Goal: Task Accomplishment & Management: Use online tool/utility

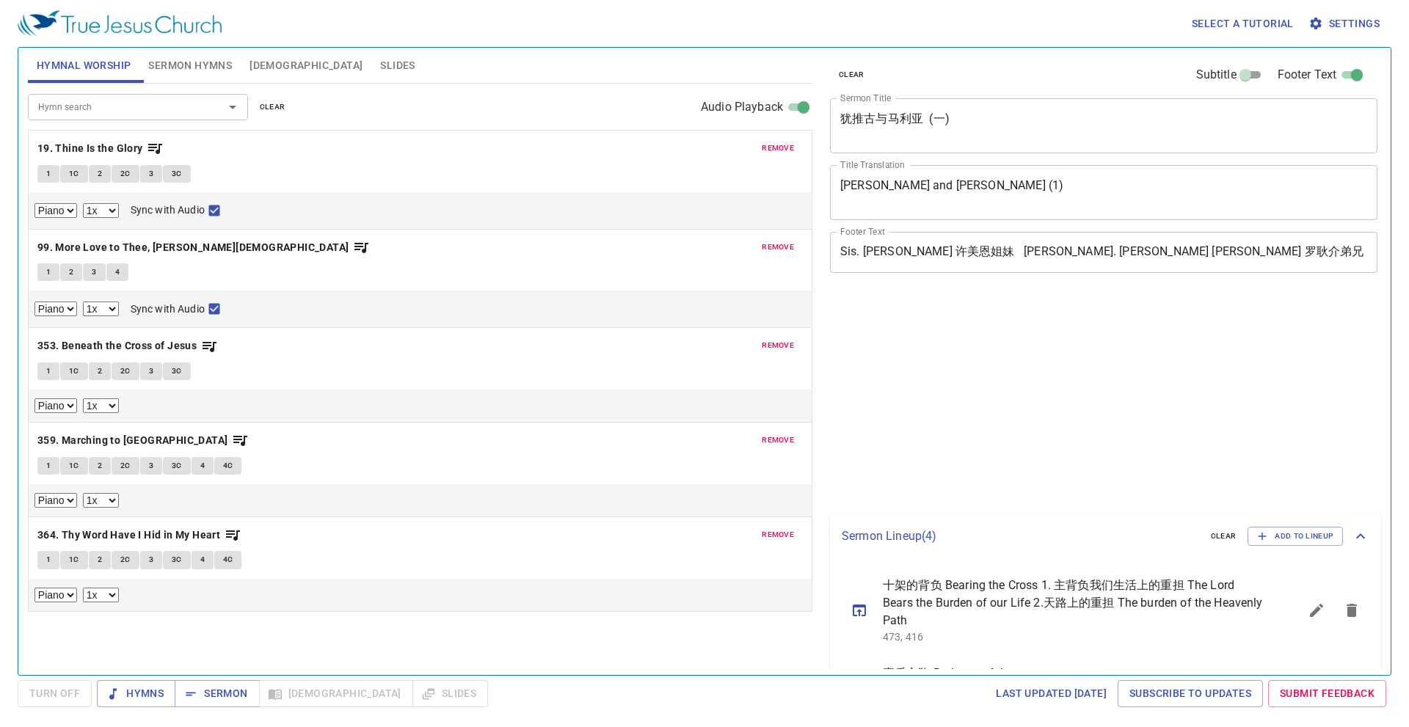
select select "1"
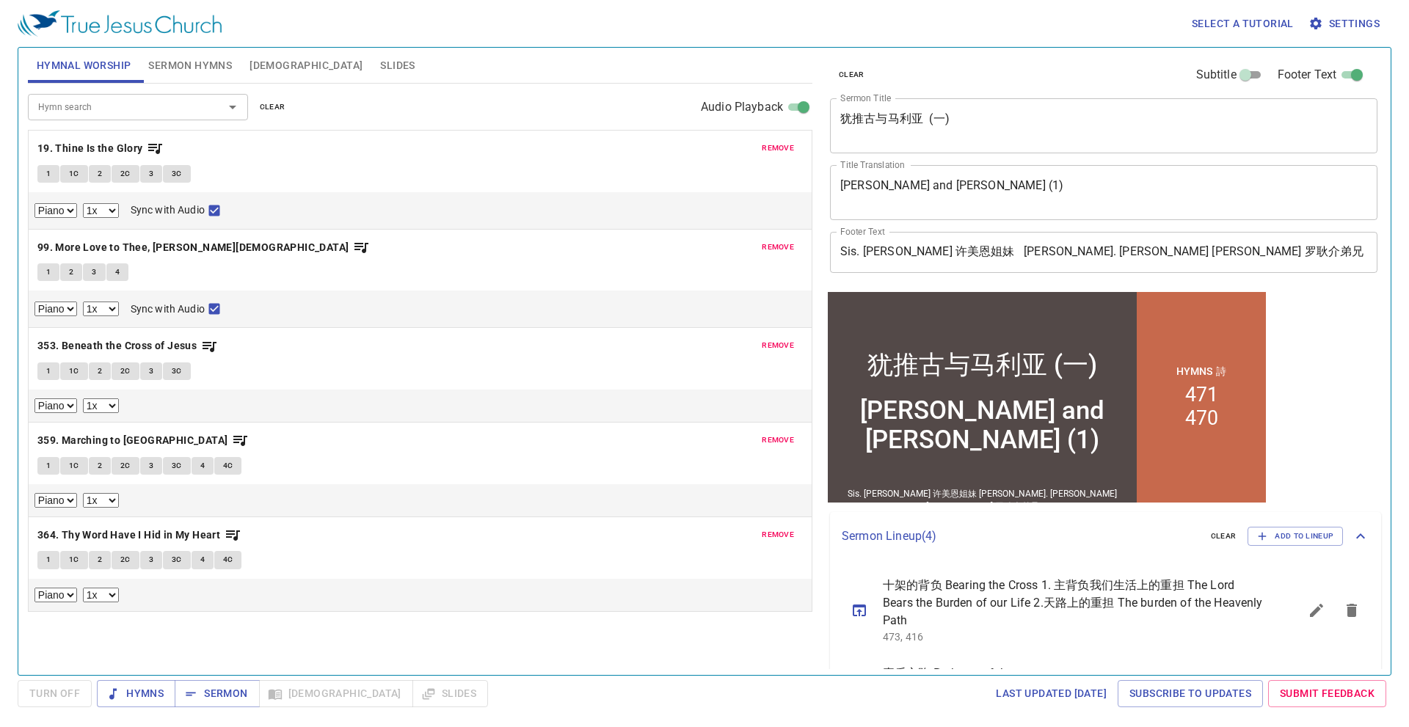
click at [760, 145] on button "remove" at bounding box center [778, 148] width 50 height 18
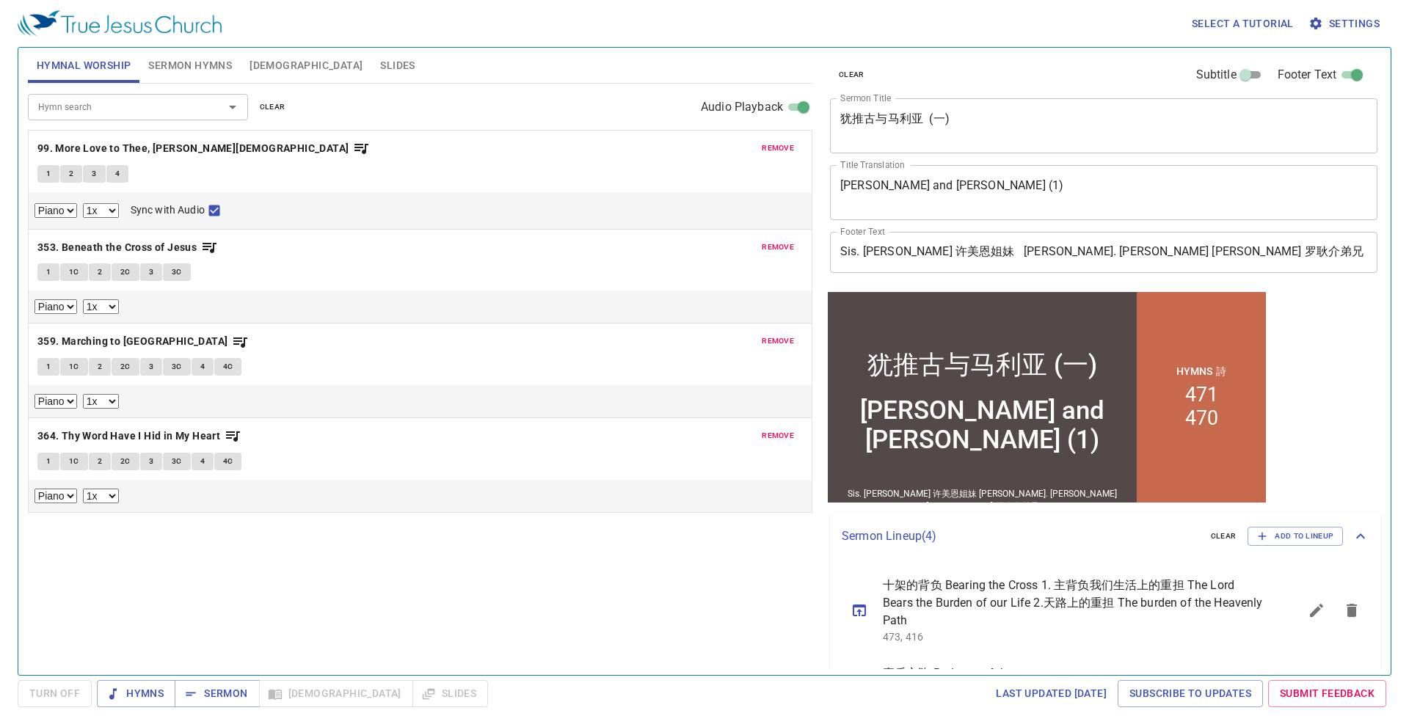
click at [760, 145] on button "remove" at bounding box center [778, 148] width 50 height 18
click at [760, 239] on button "remove" at bounding box center [778, 248] width 50 height 18
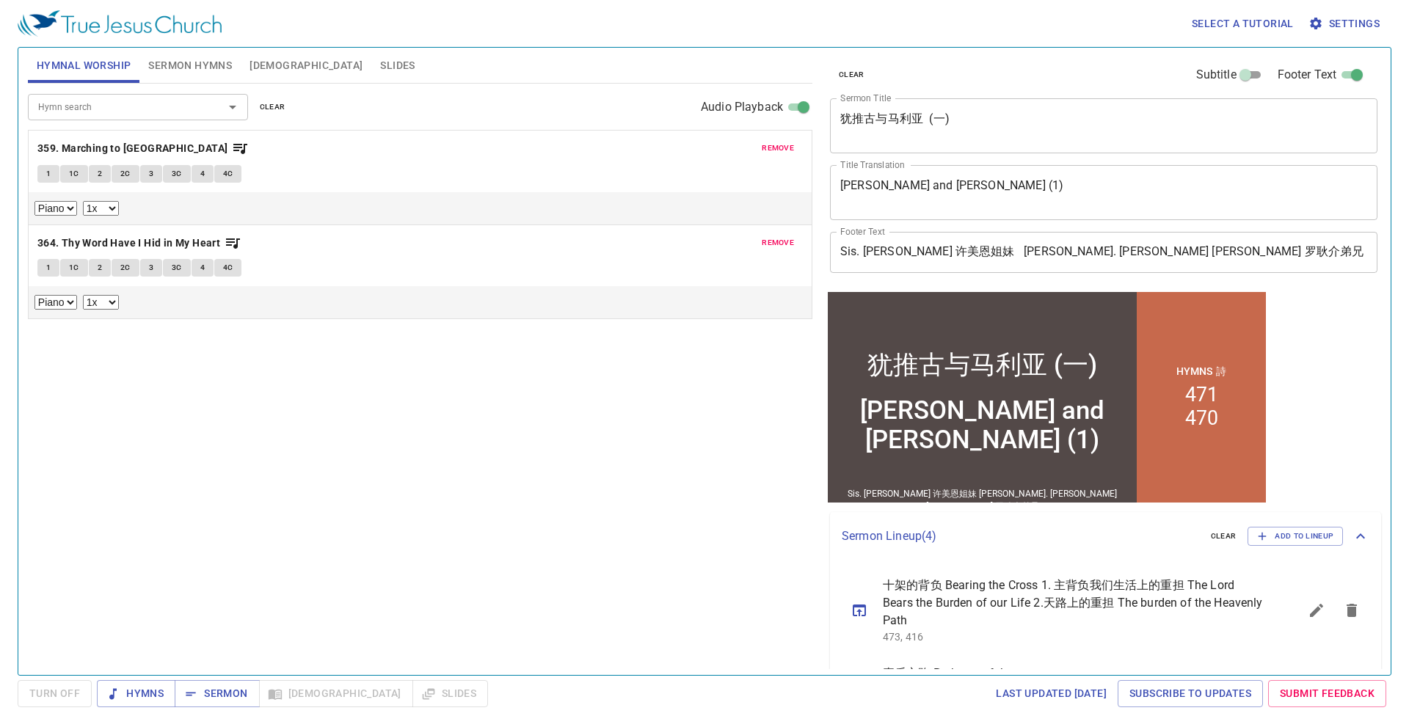
click at [760, 145] on button "remove" at bounding box center [778, 148] width 50 height 18
click at [760, 234] on button "remove" at bounding box center [778, 243] width 50 height 18
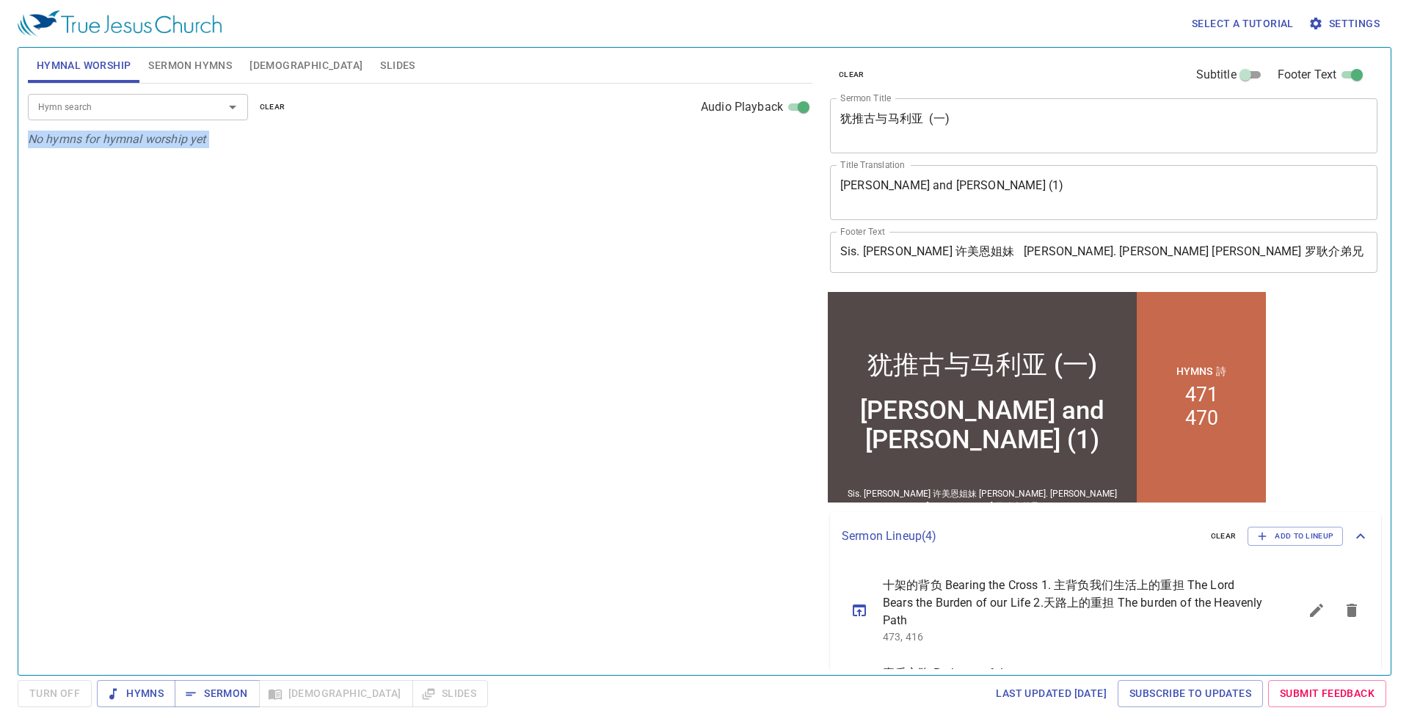
click at [760, 145] on p "No hymns for hymnal worship yet" at bounding box center [420, 140] width 785 height 18
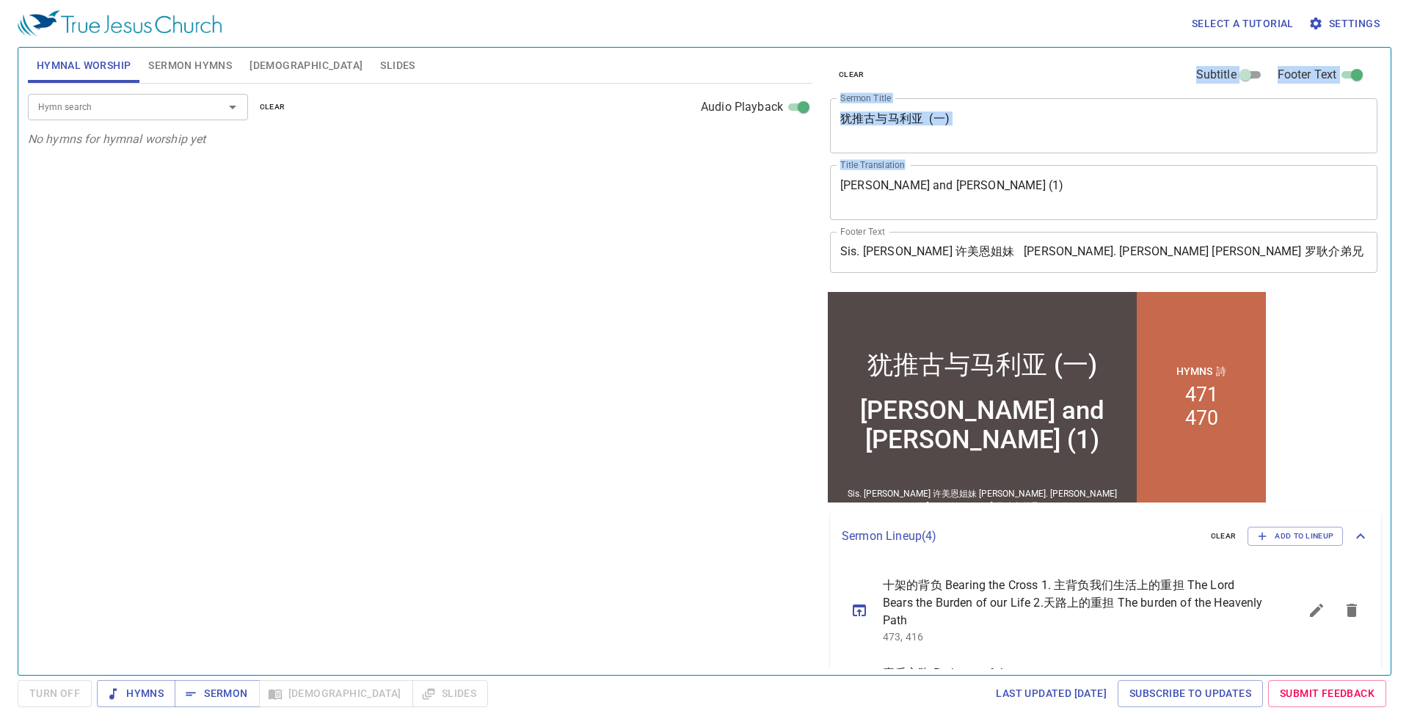
drag, startPoint x: 982, startPoint y: 181, endPoint x: 876, endPoint y: 175, distance: 106.6
click at [806, 186] on div "Hymnal Worship Sermon Hymns Bible Slides Hymn search Hymn search clear Audio Pl…" at bounding box center [704, 356] width 1365 height 628
drag, startPoint x: 933, startPoint y: 175, endPoint x: 965, endPoint y: 184, distance: 33.5
click at [935, 175] on div "Eutychus and Mary (1) x Title Translation" at bounding box center [1104, 192] width 548 height 55
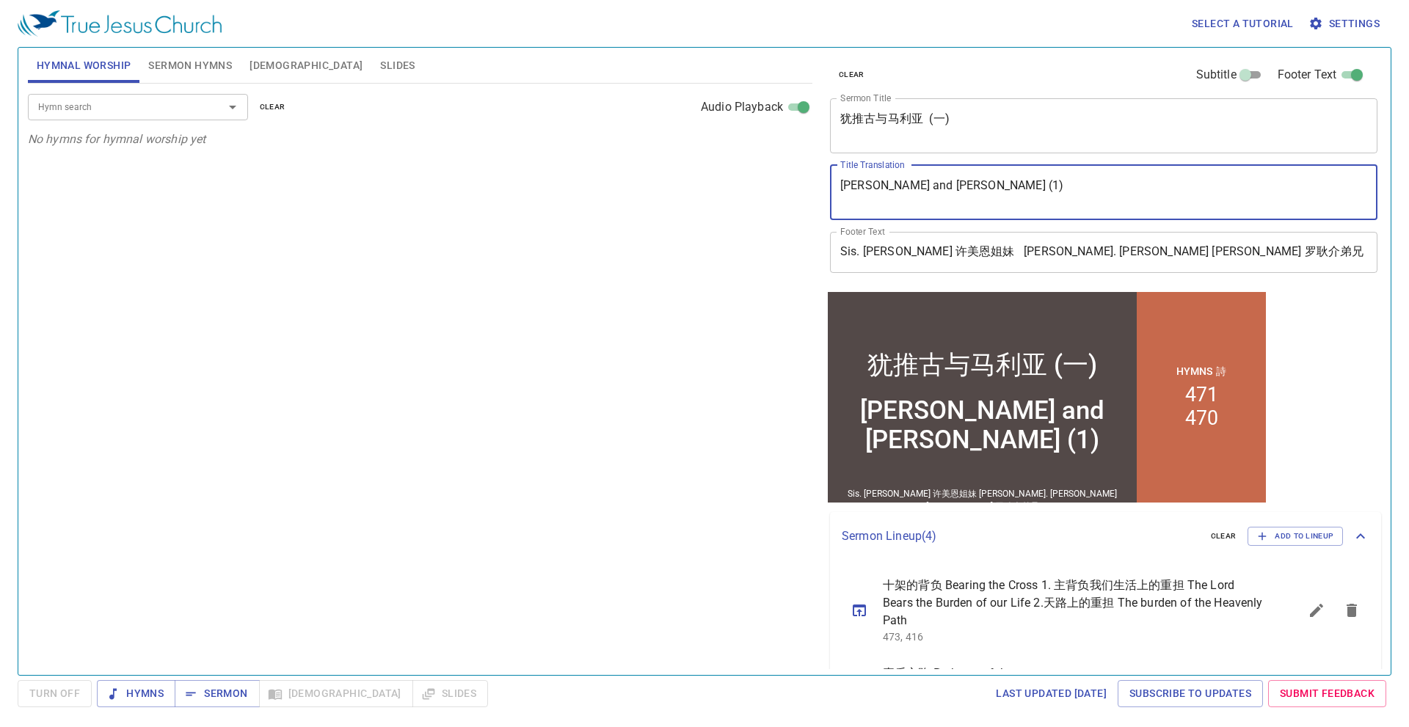
drag, startPoint x: 981, startPoint y: 190, endPoint x: 697, endPoint y: 192, distance: 284.0
click at [697, 192] on div "Hymnal Worship Sermon Hymns Bible Slides Hymn search Hymn search clear Audio Pl…" at bounding box center [704, 356] width 1365 height 628
type textarea "K"
type textarea "[PERSON_NAME] [DEMOGRAPHIC_DATA]"
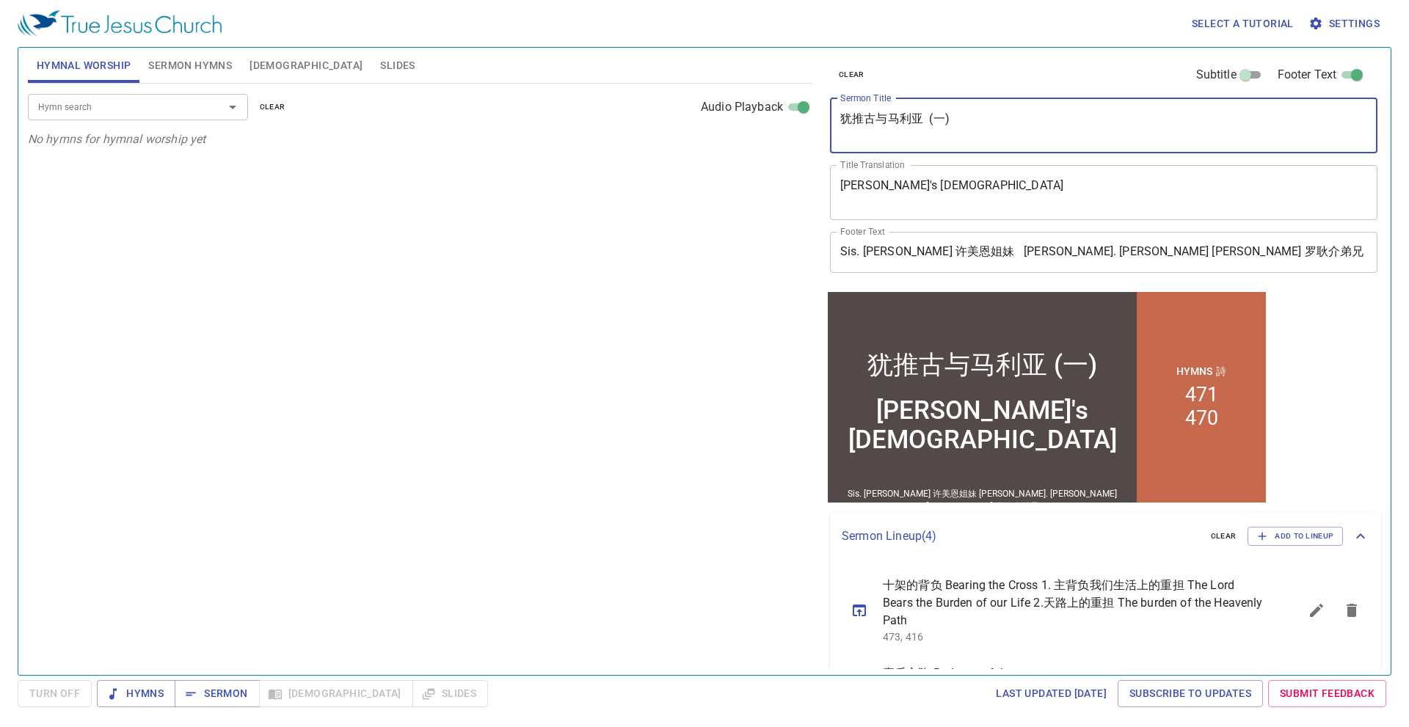
drag, startPoint x: 978, startPoint y: 126, endPoint x: 630, endPoint y: 106, distance: 348.5
click at [630, 106] on div "Hymnal Worship Sermon Hymns Bible Slides Hymn search Hymn search clear Audio Pl…" at bounding box center [704, 356] width 1365 height 628
type textarea "[PERSON_NAME]的[DEMOGRAPHIC_DATA]"
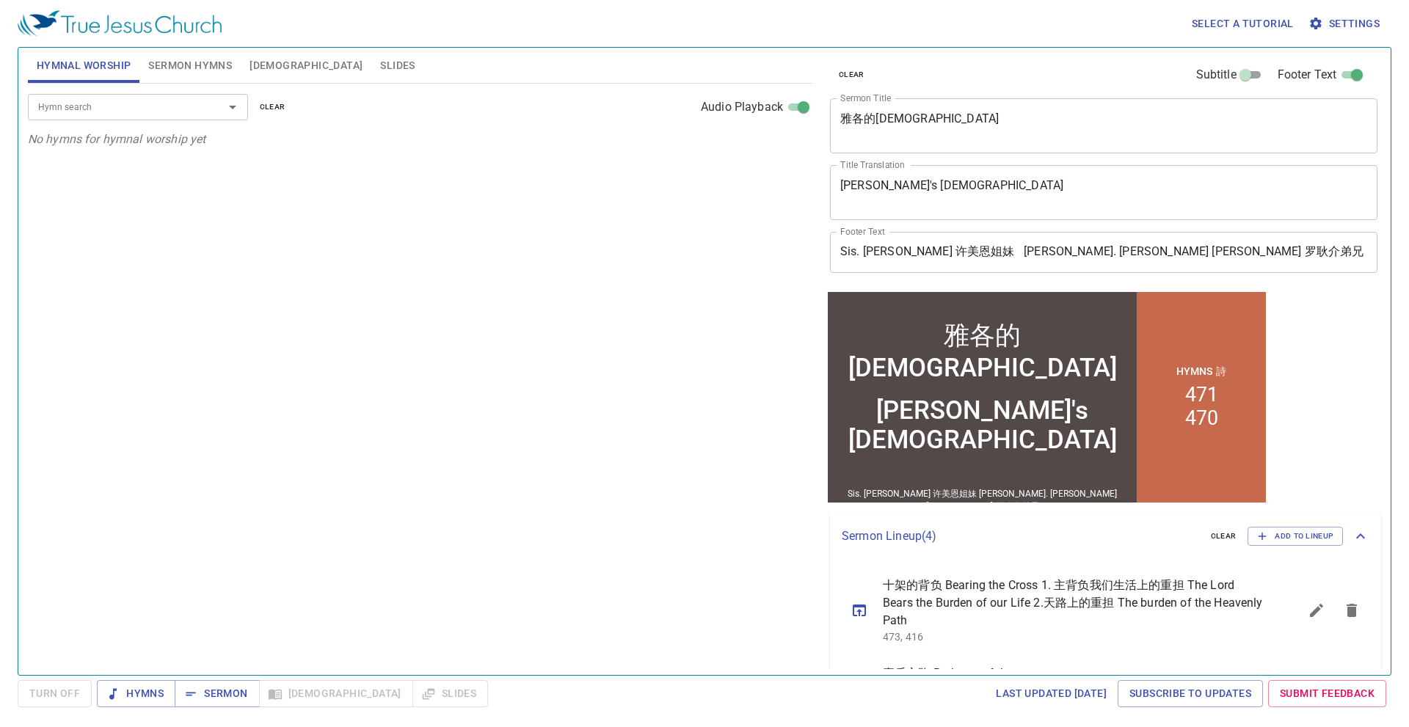
drag, startPoint x: 1269, startPoint y: 192, endPoint x: 1107, endPoint y: 192, distance: 162.2
click at [1268, 192] on textarea "[PERSON_NAME] [DEMOGRAPHIC_DATA]" at bounding box center [1103, 192] width 527 height 28
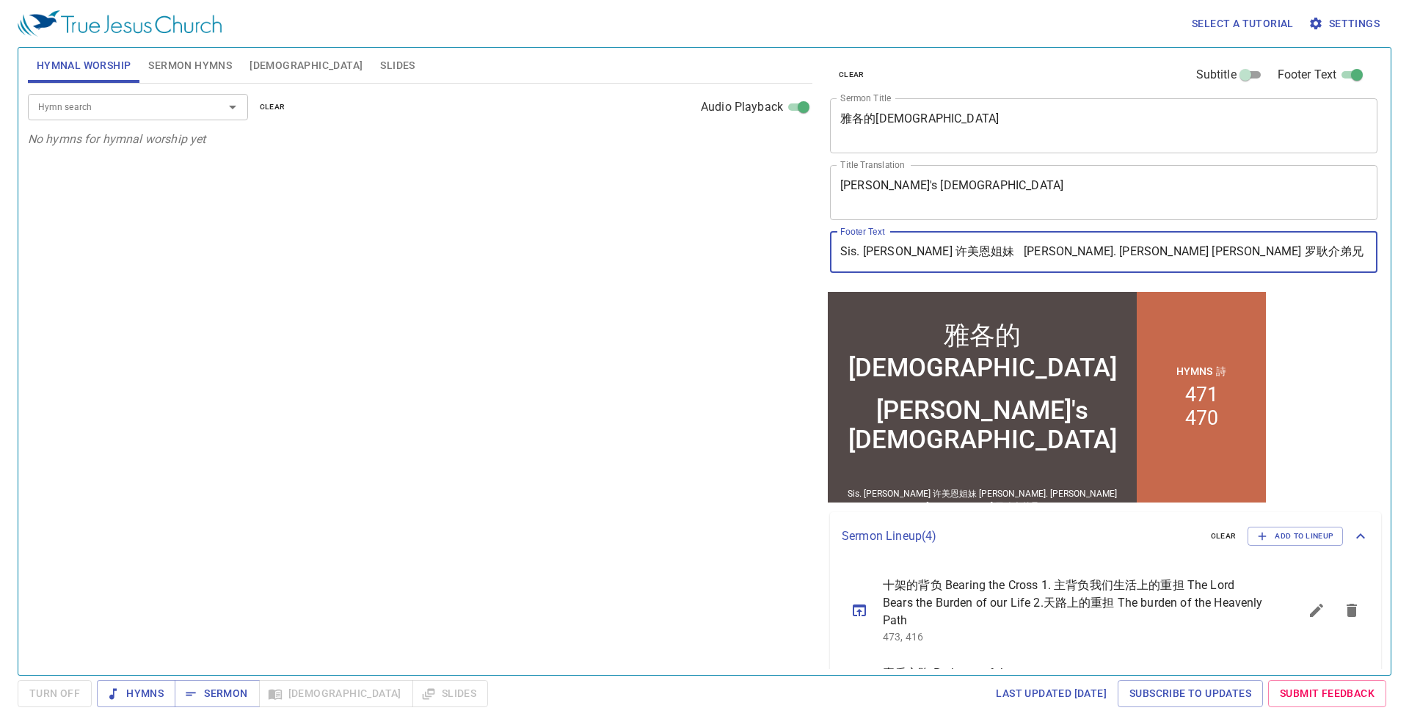
drag, startPoint x: 997, startPoint y: 252, endPoint x: 774, endPoint y: 252, distance: 223.1
click at [774, 252] on div "Hymnal Worship Sermon Hymns Bible Slides Hymn search Hymn search clear Audio Pl…" at bounding box center [704, 356] width 1365 height 628
paste input "Pr. James Yapp 叶雅各傳道"
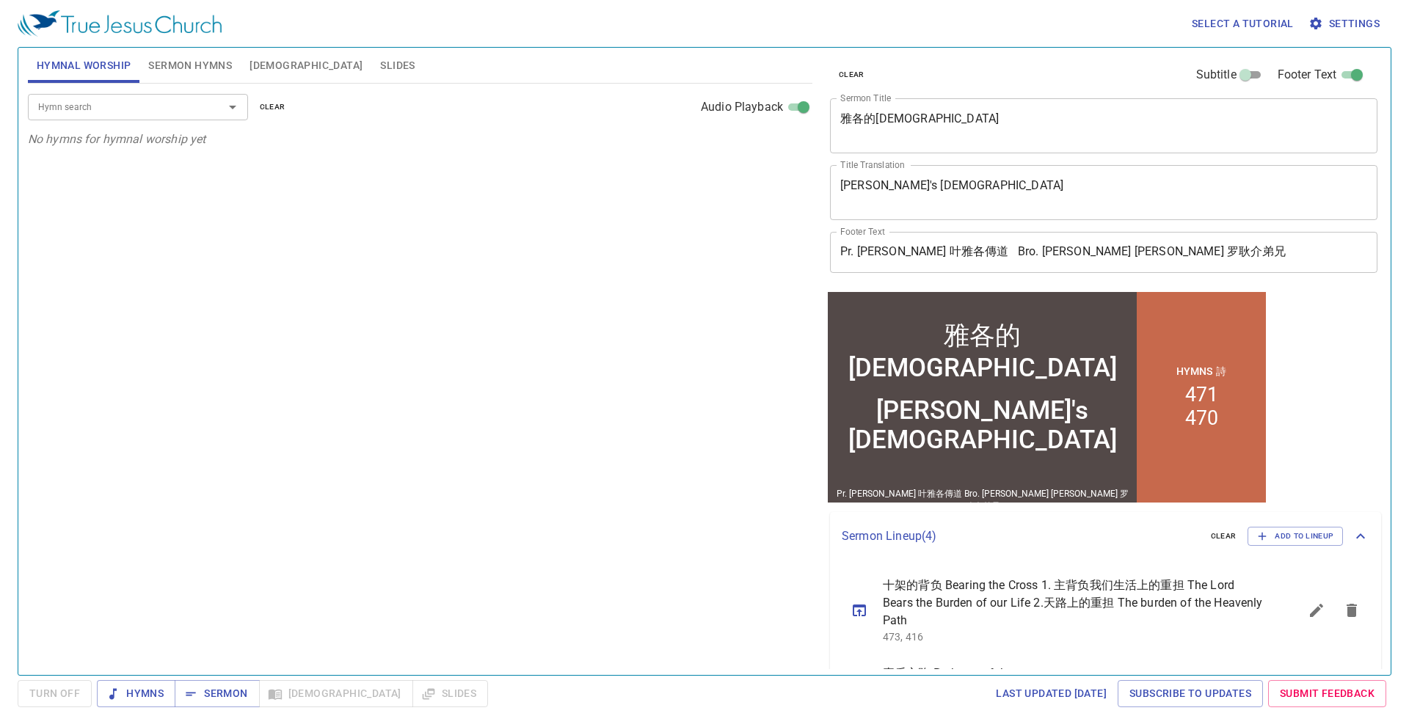
click at [1185, 241] on input "Pr. James Yapp 叶雅各傳道 Bro. Loh Ken Jack 罗耿介弟兄" at bounding box center [1104, 252] width 548 height 41
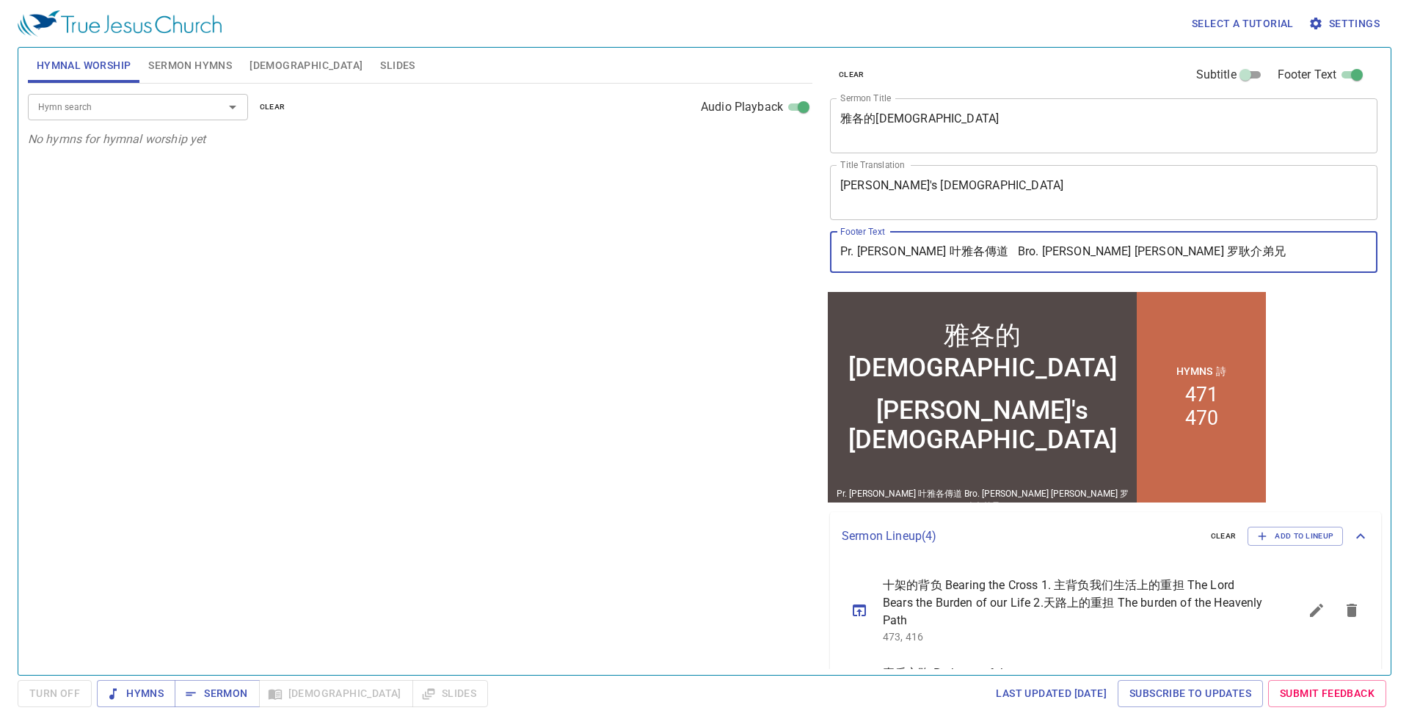
drag, startPoint x: 1142, startPoint y: 248, endPoint x: 997, endPoint y: 250, distance: 144.6
click at [997, 250] on input "Pr. James Yapp 叶雅各傳道 Bro. Loh Ken Jack 罗耿介弟兄" at bounding box center [1104, 252] width 548 height 41
paste input "Sis. Yeoh Peng Peng 杨滨滨姐妹"
type input "Pr. [PERSON_NAME] 叶[PERSON_NAME]傳道 Sis. [PERSON_NAME] [PERSON_NAME]姐妹"
click at [1280, 401] on div "clear Subtitle Footer Text Sermon Title 雅各的神 x Sermon Title Title Translation J…" at bounding box center [1102, 356] width 569 height 628
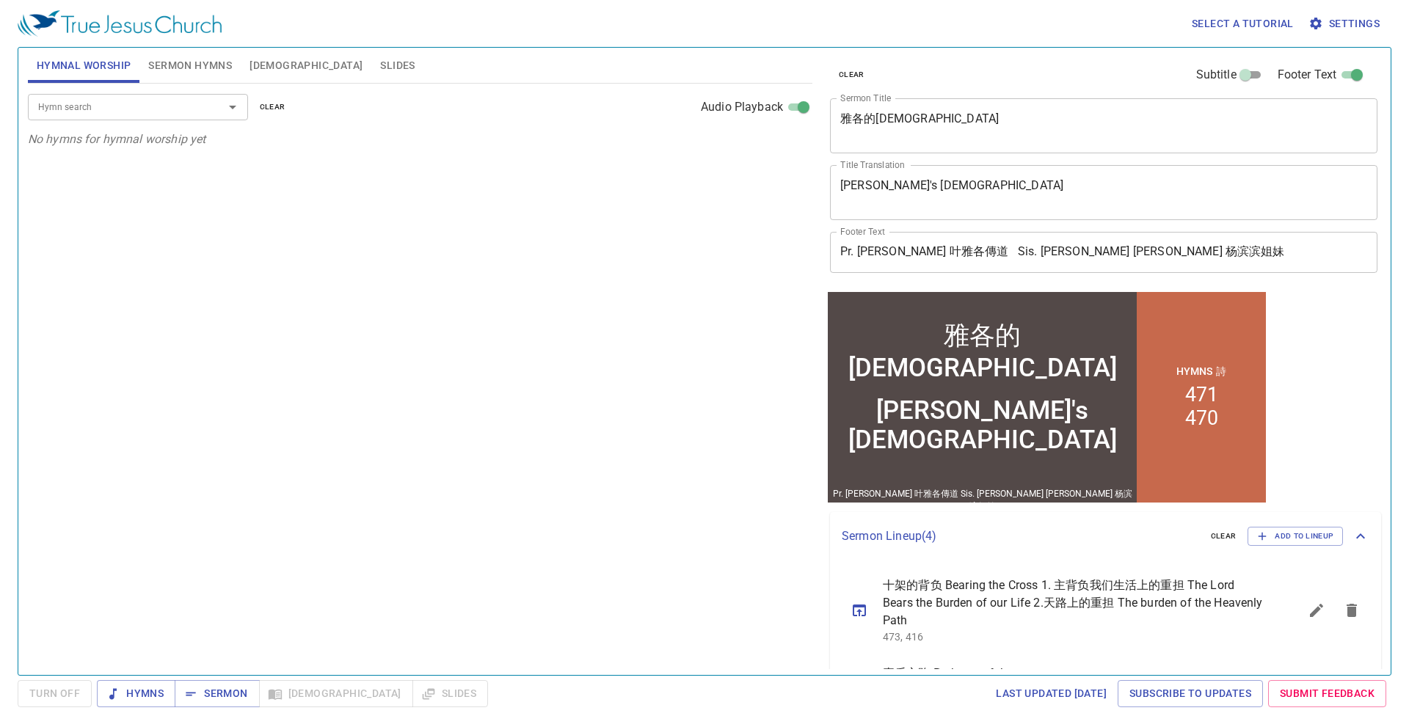
click at [154, 101] on input "Hymn search" at bounding box center [116, 106] width 168 height 17
click at [166, 73] on span "Sermon Hymns" at bounding box center [190, 66] width 84 height 18
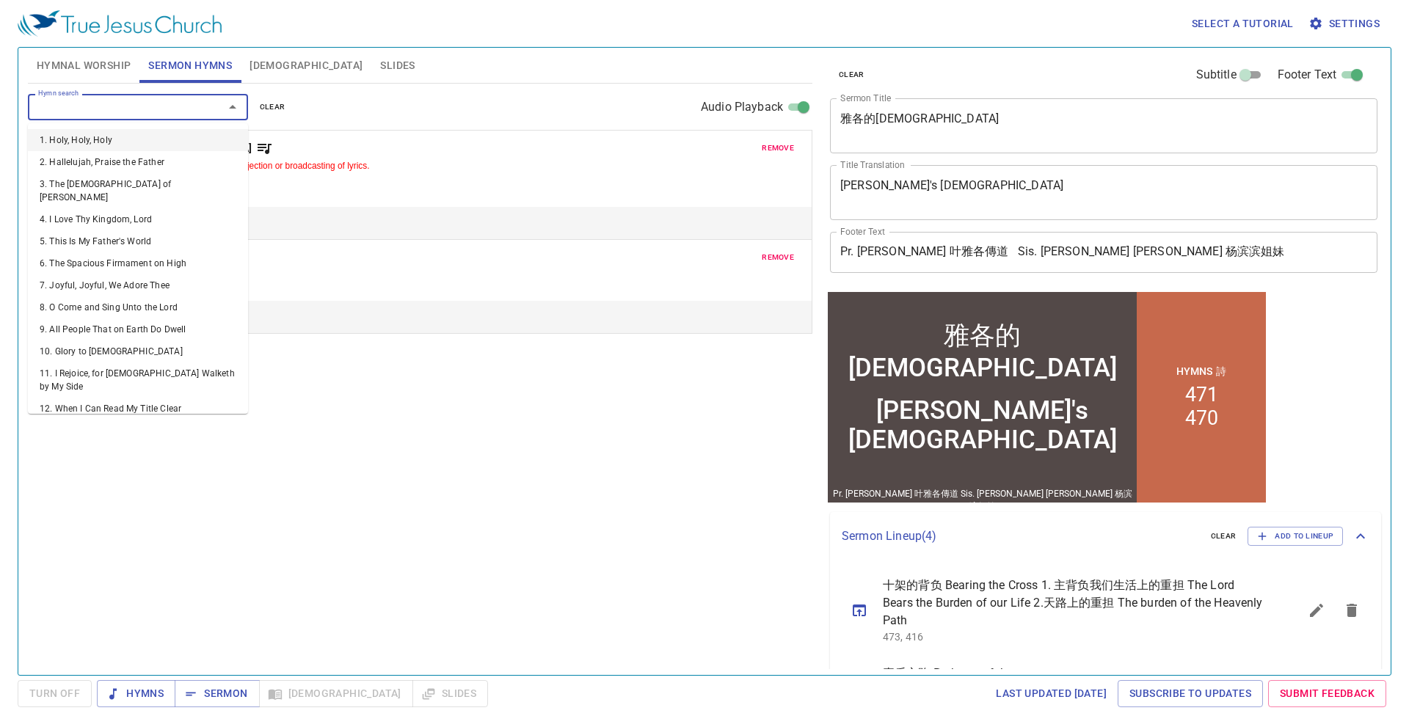
click at [172, 109] on input "Hymn search" at bounding box center [116, 106] width 168 height 17
type input "148"
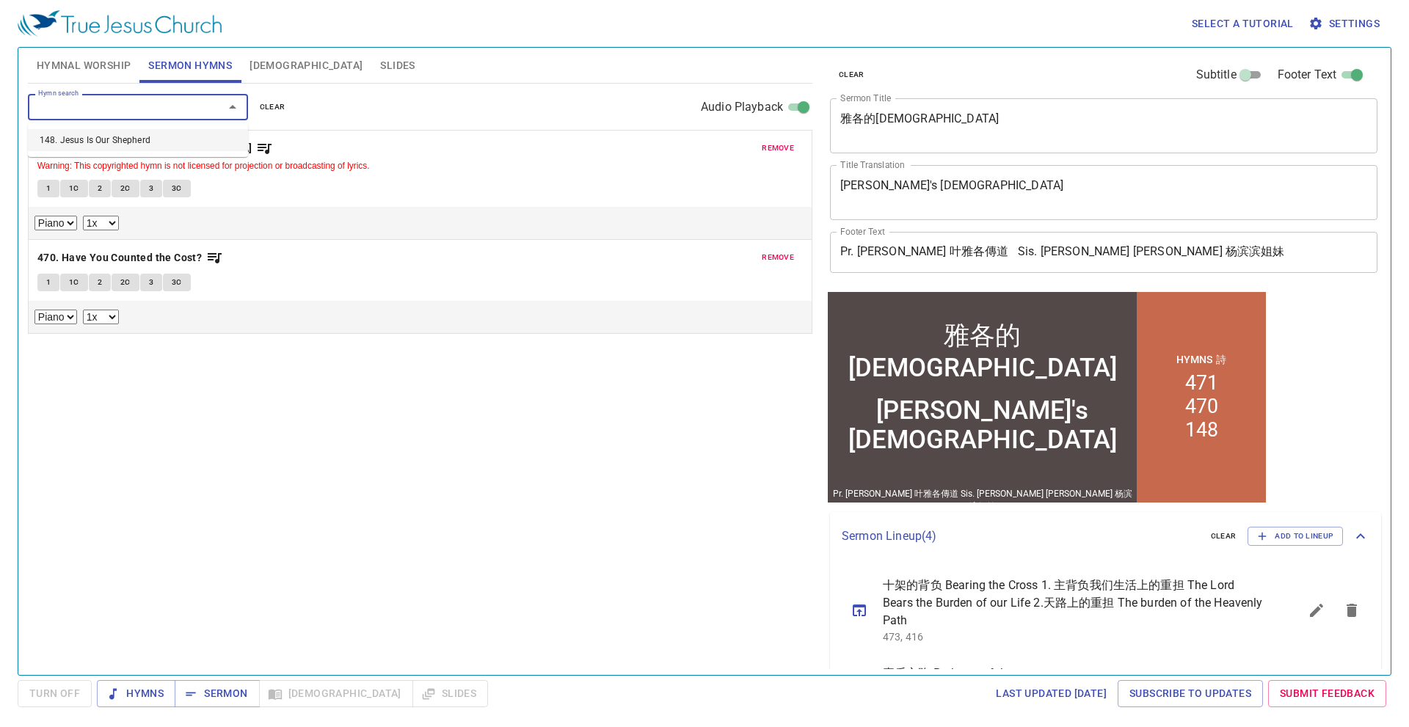
select select "1"
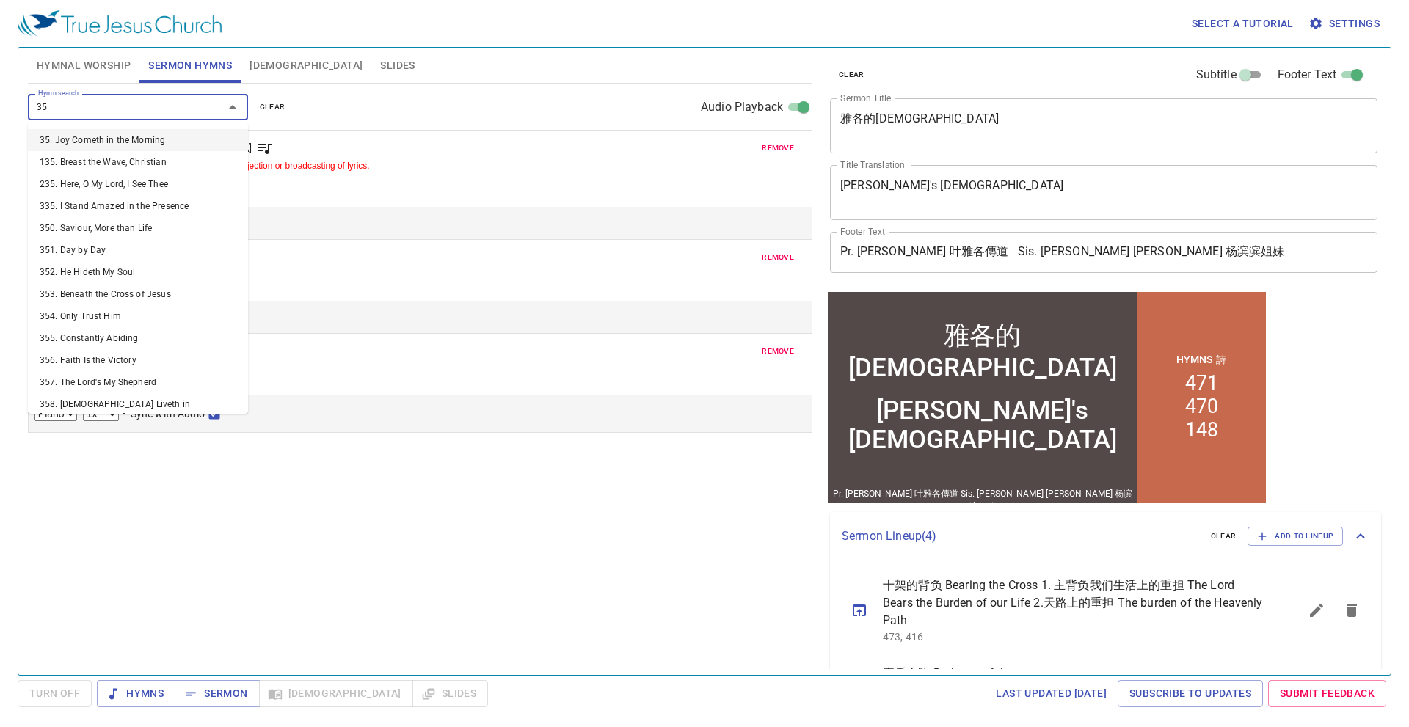
type input "357"
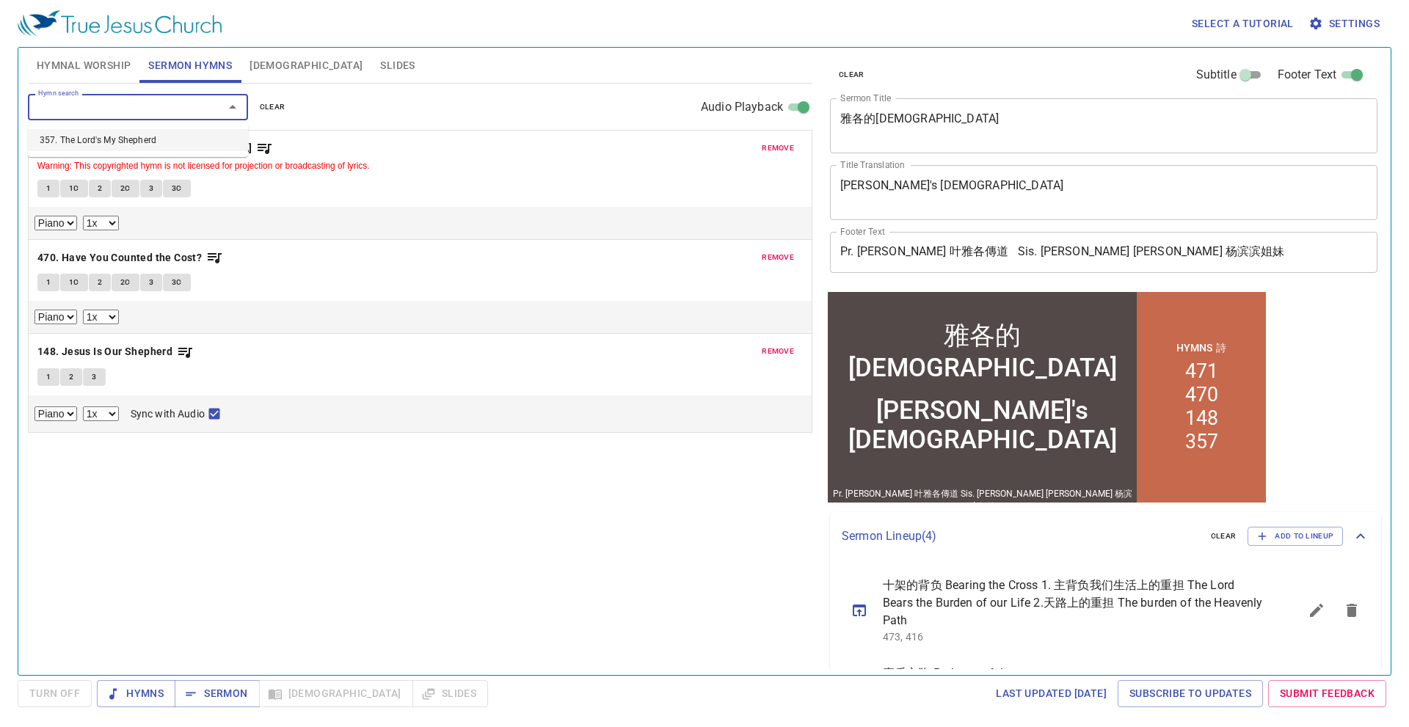
select select "1"
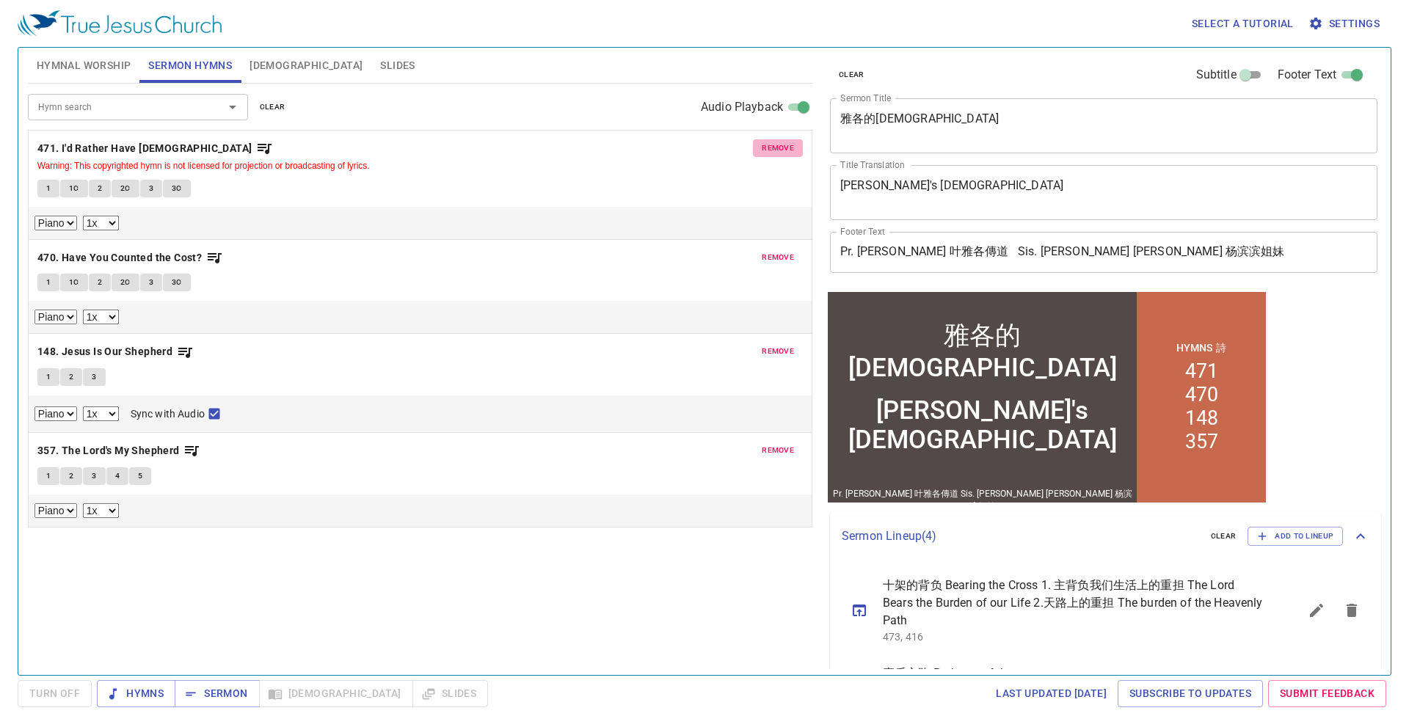
click at [771, 148] on span "remove" at bounding box center [778, 148] width 32 height 13
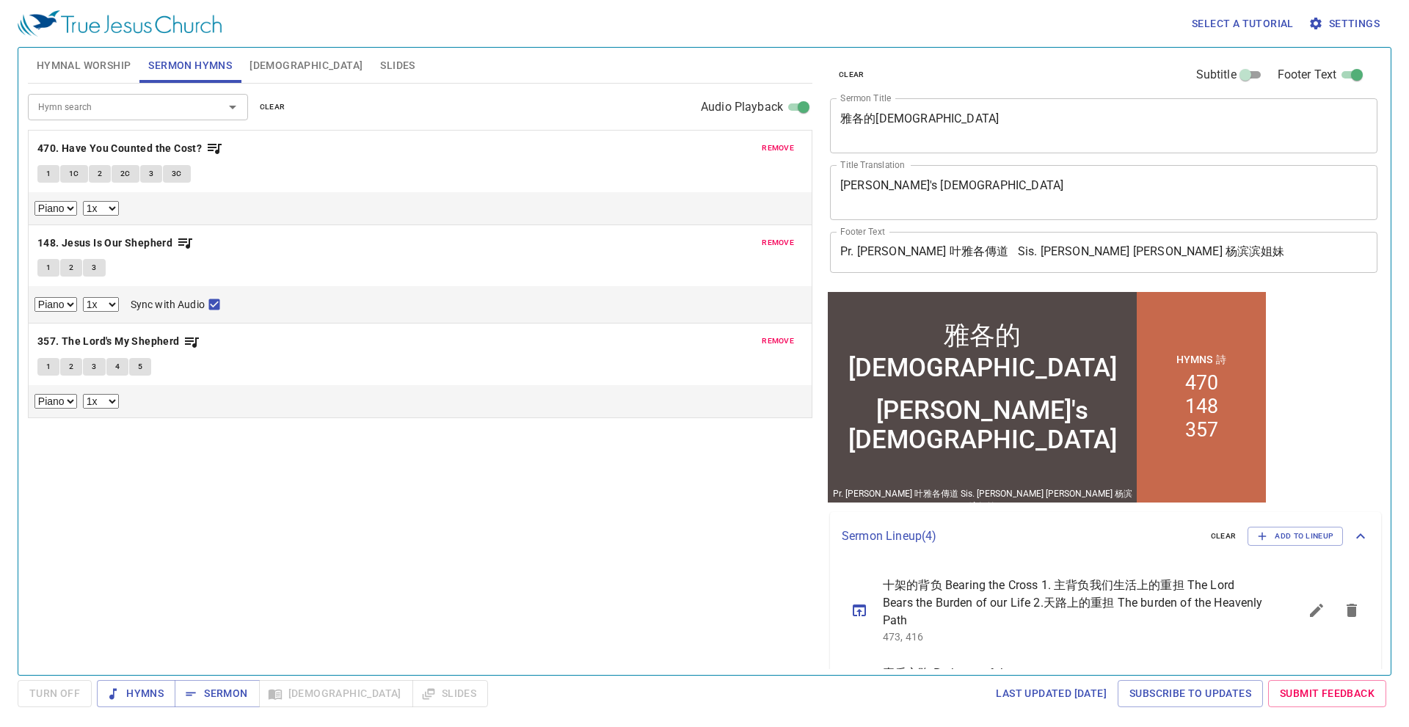
click at [771, 148] on span "remove" at bounding box center [778, 148] width 32 height 13
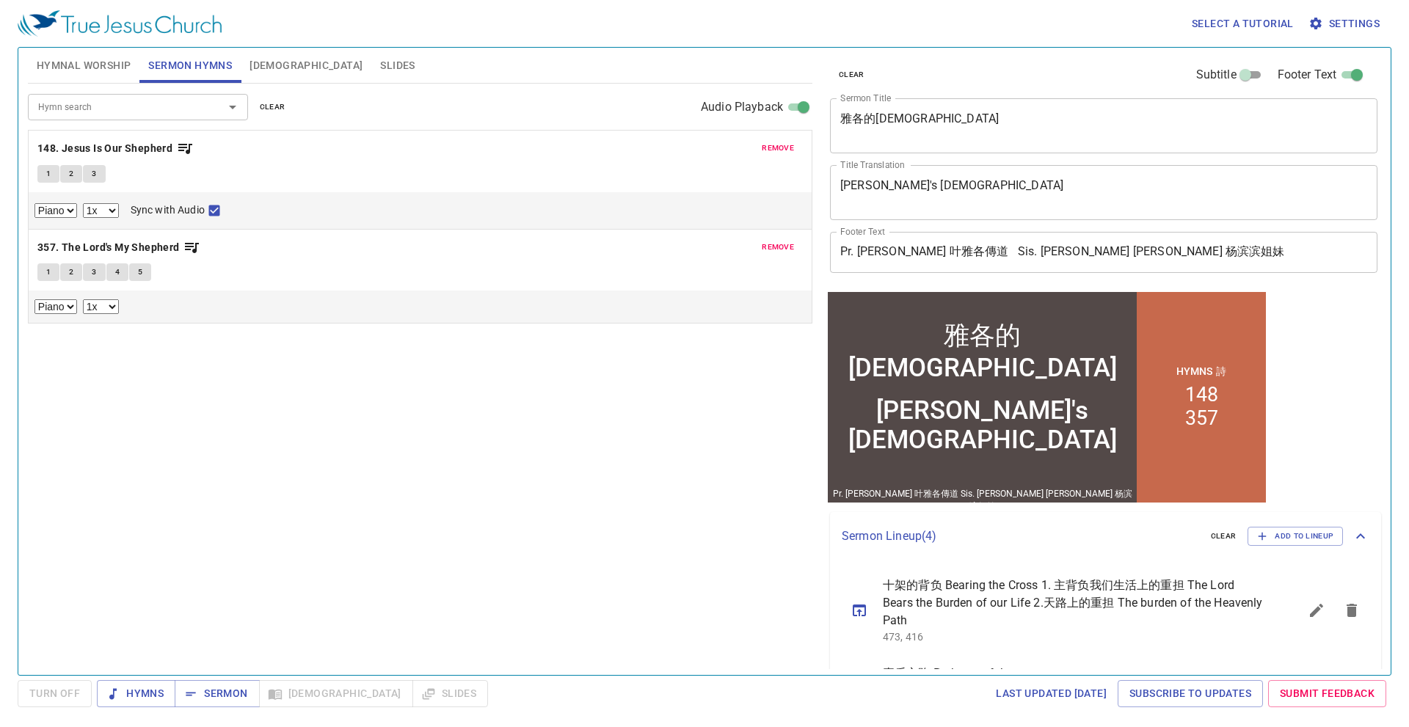
click at [771, 148] on span "remove" at bounding box center [778, 148] width 32 height 13
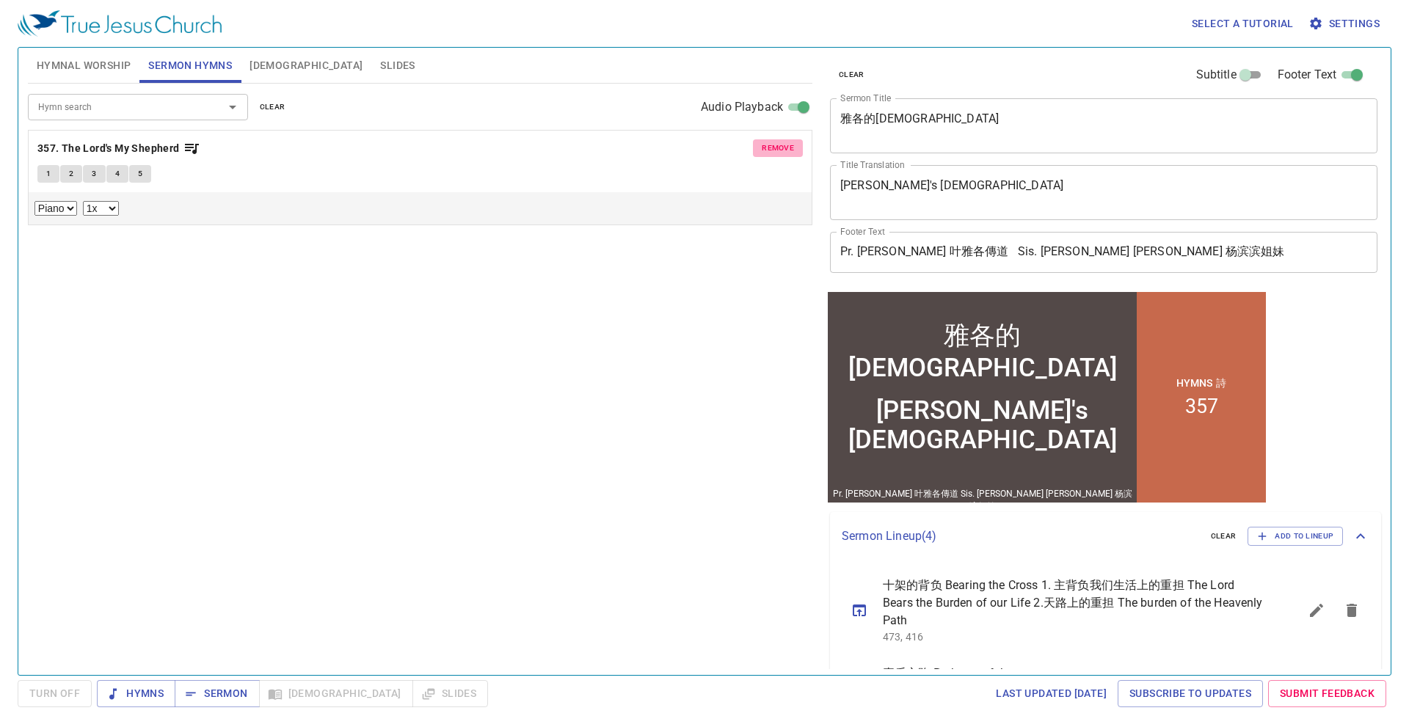
click at [771, 148] on span "remove" at bounding box center [778, 148] width 32 height 13
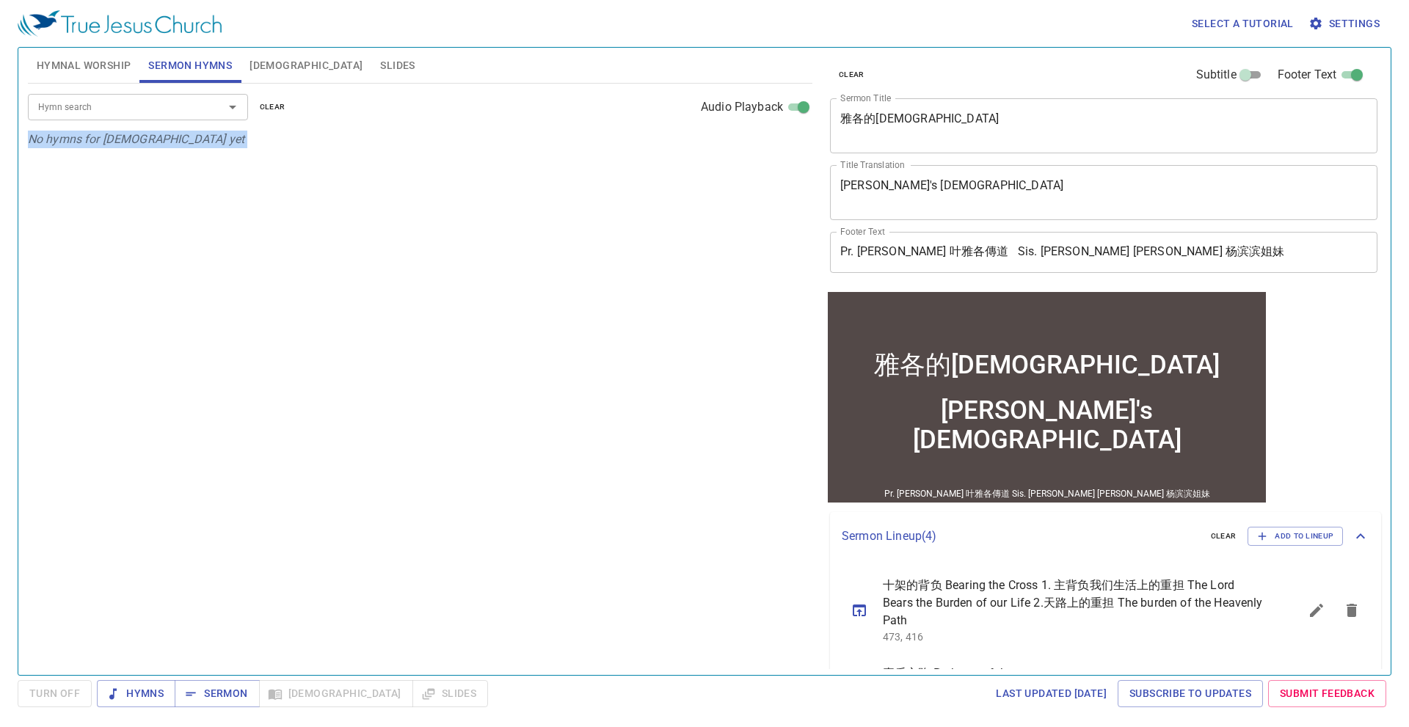
click at [771, 148] on div "Hymn search Hymn search clear Audio Playback No hymns for sermon yet" at bounding box center [420, 373] width 785 height 579
click at [98, 101] on input "Hymn search" at bounding box center [116, 106] width 168 height 17
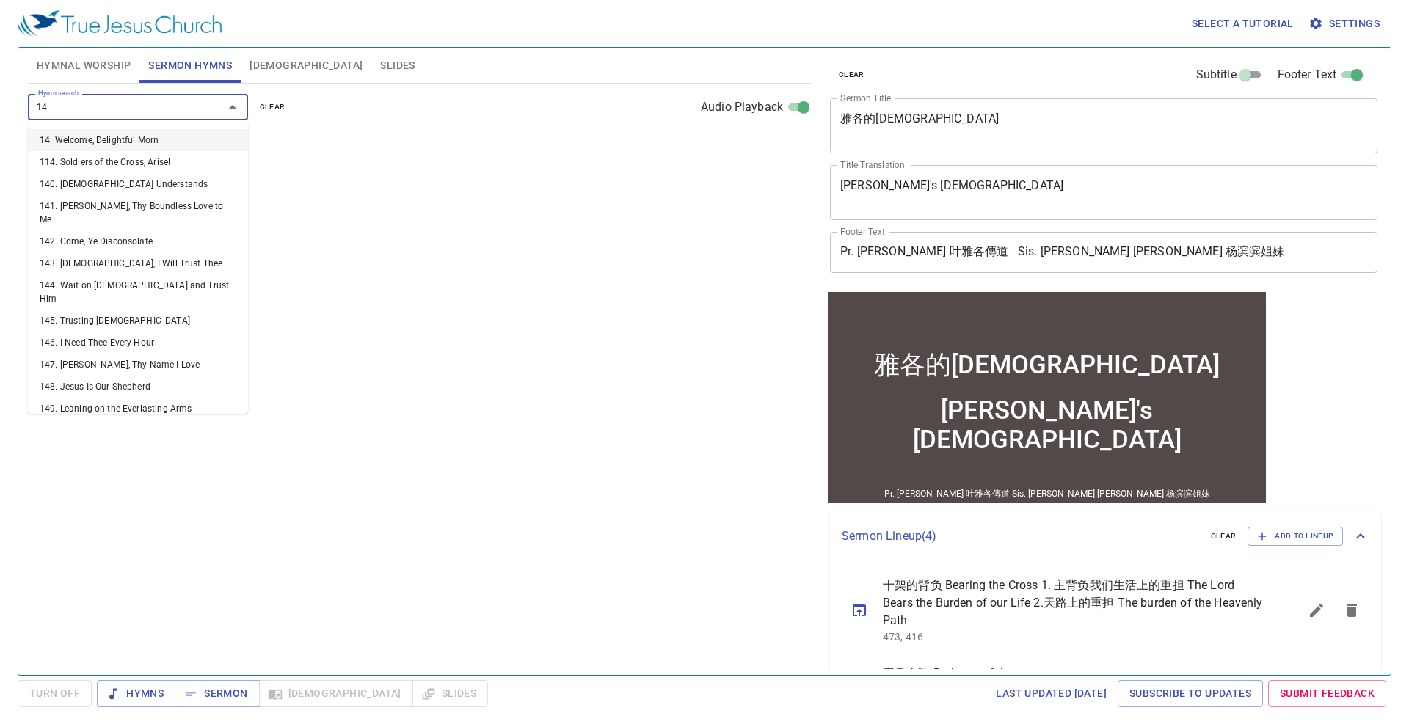
type input "148"
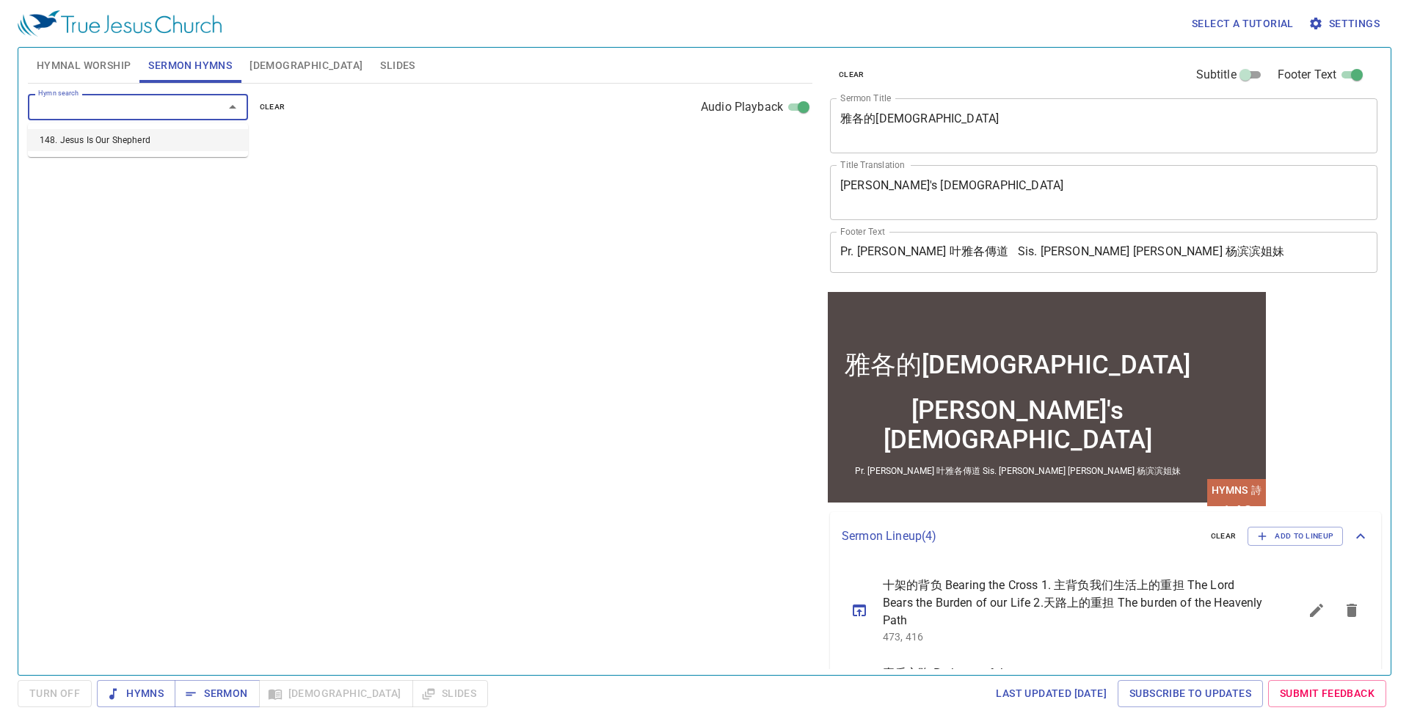
select select "1"
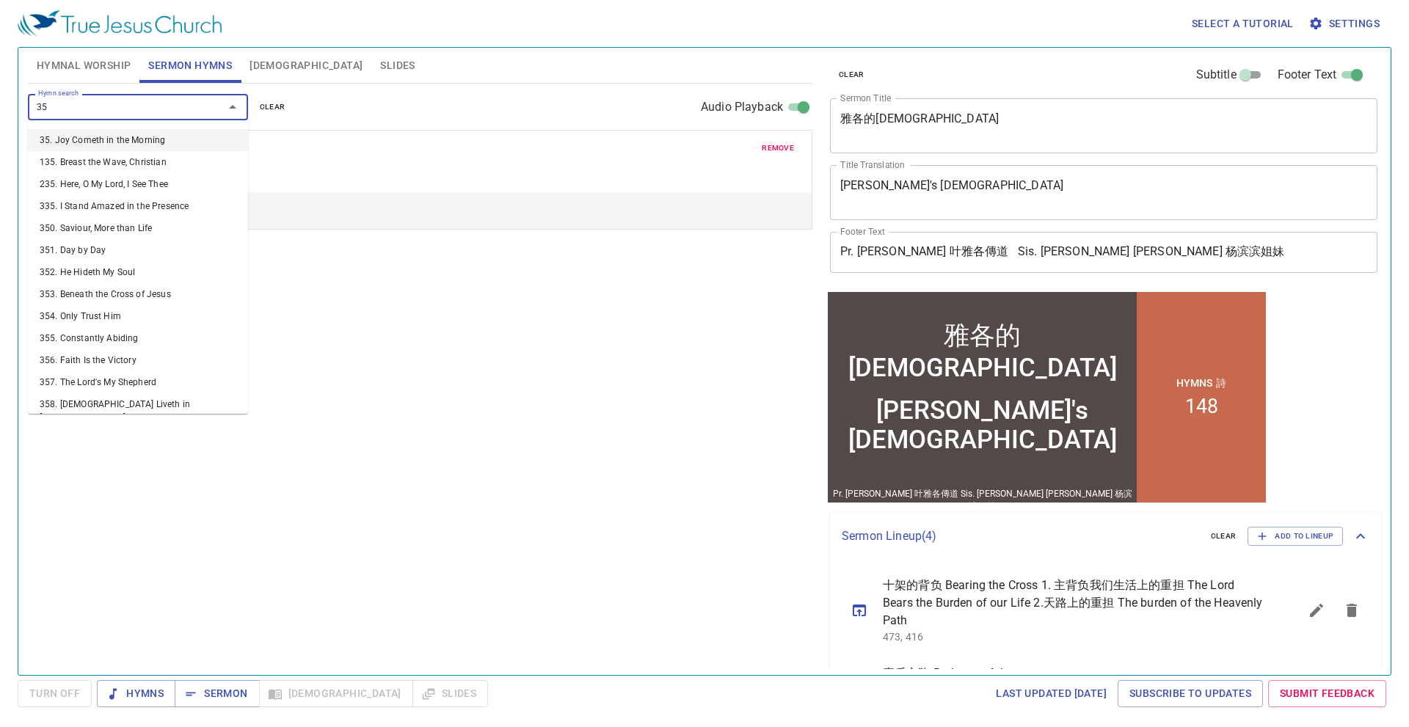
type input "357"
select select "1"
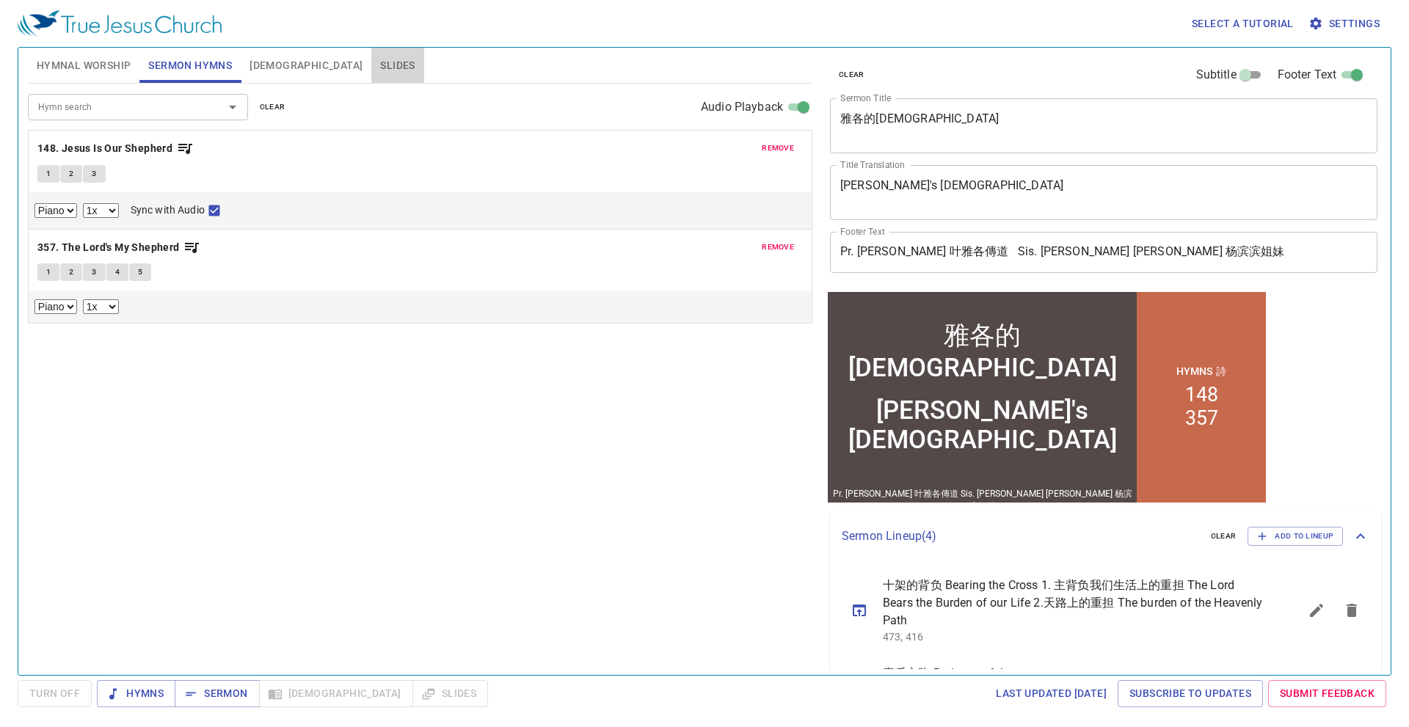
click at [380, 57] on span "Slides" at bounding box center [397, 66] width 34 height 18
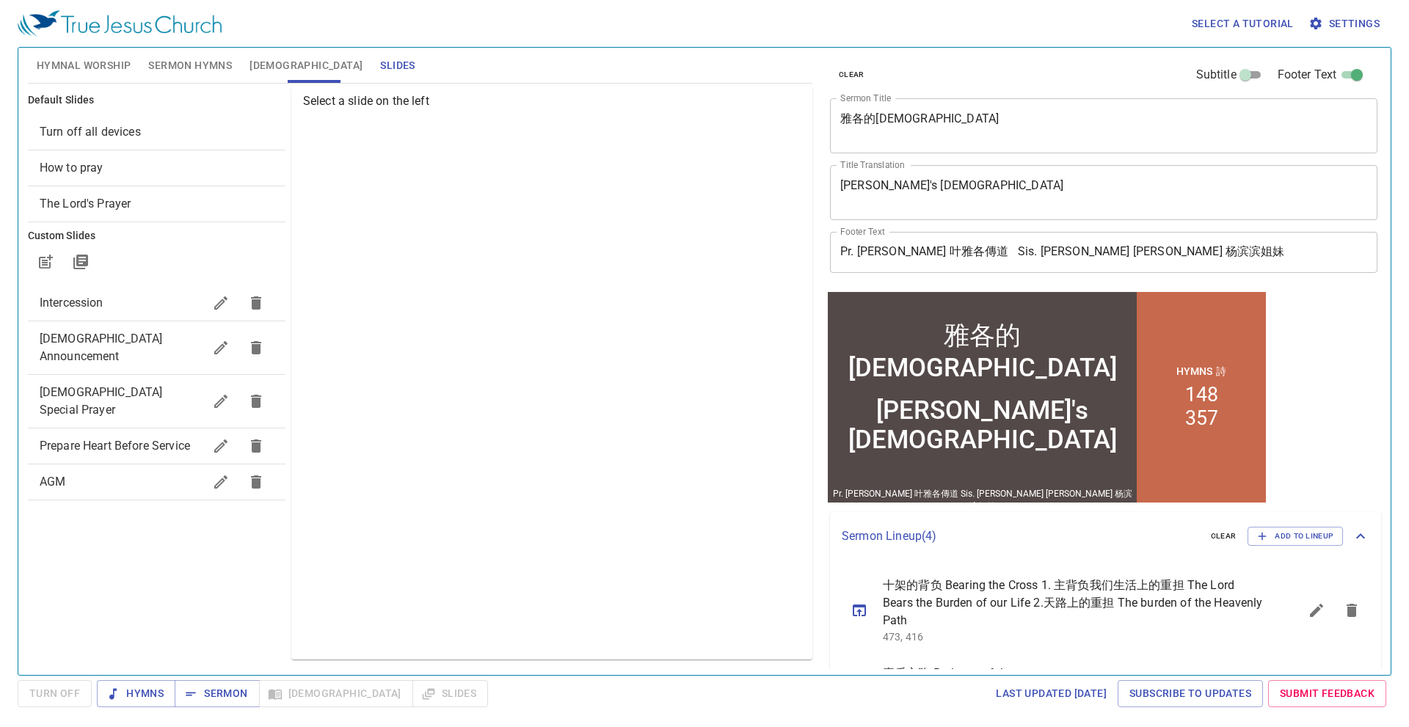
click at [118, 439] on span "Prepare Heart Before Service" at bounding box center [115, 446] width 150 height 14
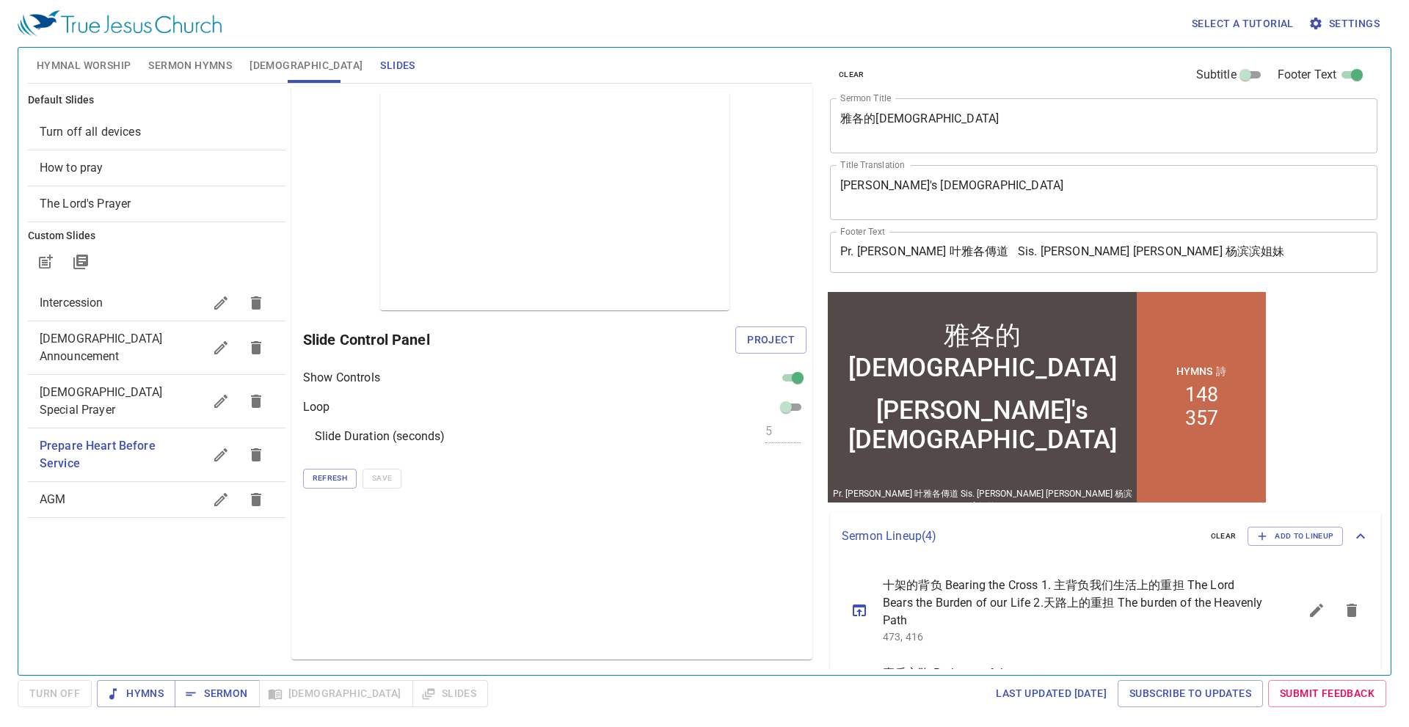
click at [773, 340] on span "Project" at bounding box center [771, 340] width 48 height 18
click at [123, 385] on span "[DEMOGRAPHIC_DATA] Special Prayer" at bounding box center [101, 401] width 123 height 32
checkbox input "false"
click at [789, 342] on span "Project" at bounding box center [771, 340] width 48 height 18
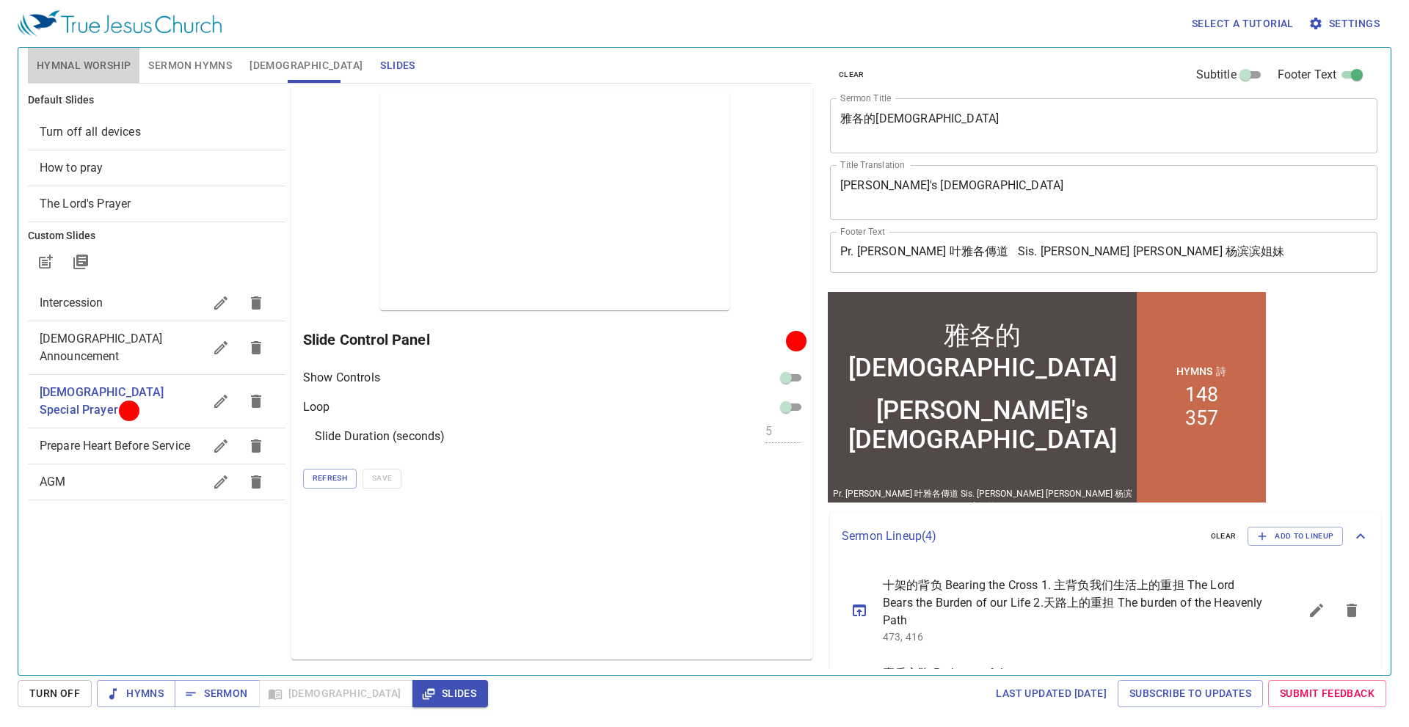
click at [85, 71] on span "Hymnal Worship" at bounding box center [84, 66] width 95 height 18
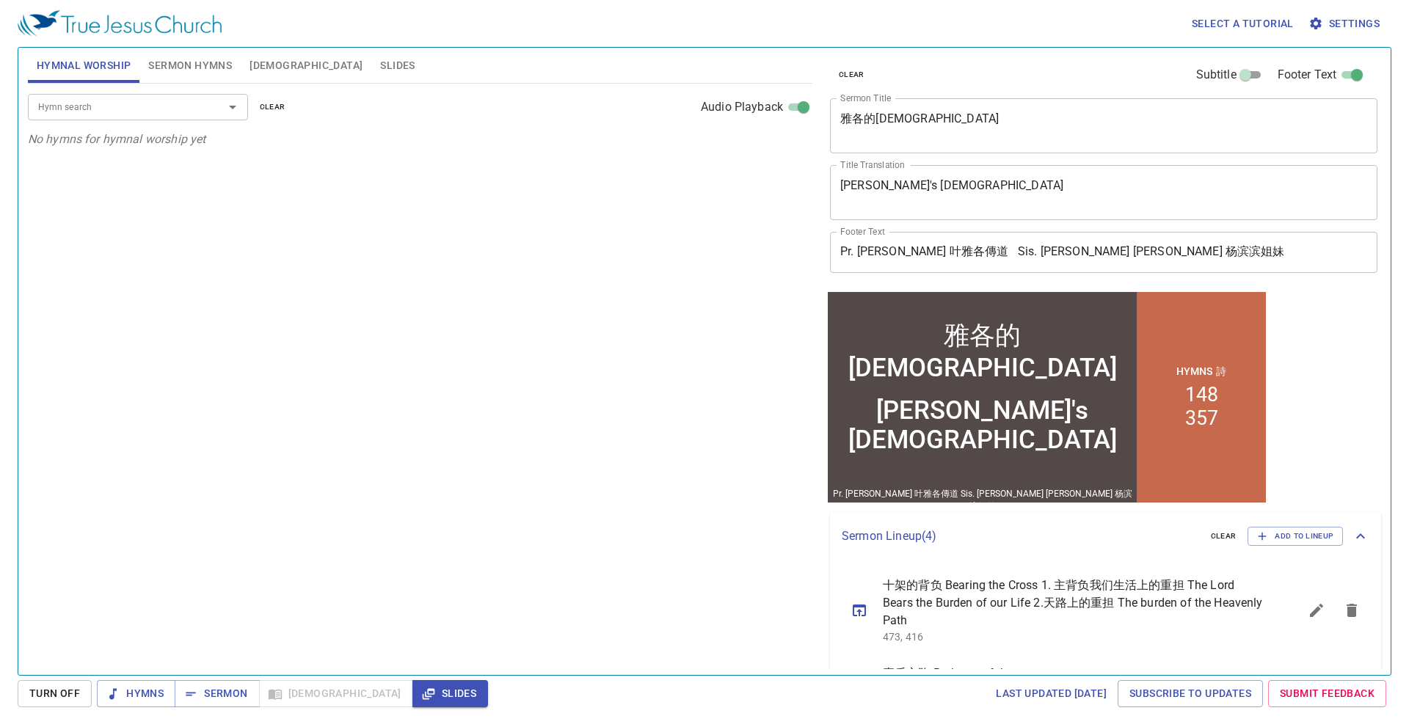
click at [90, 106] on input "Hymn search" at bounding box center [116, 106] width 168 height 17
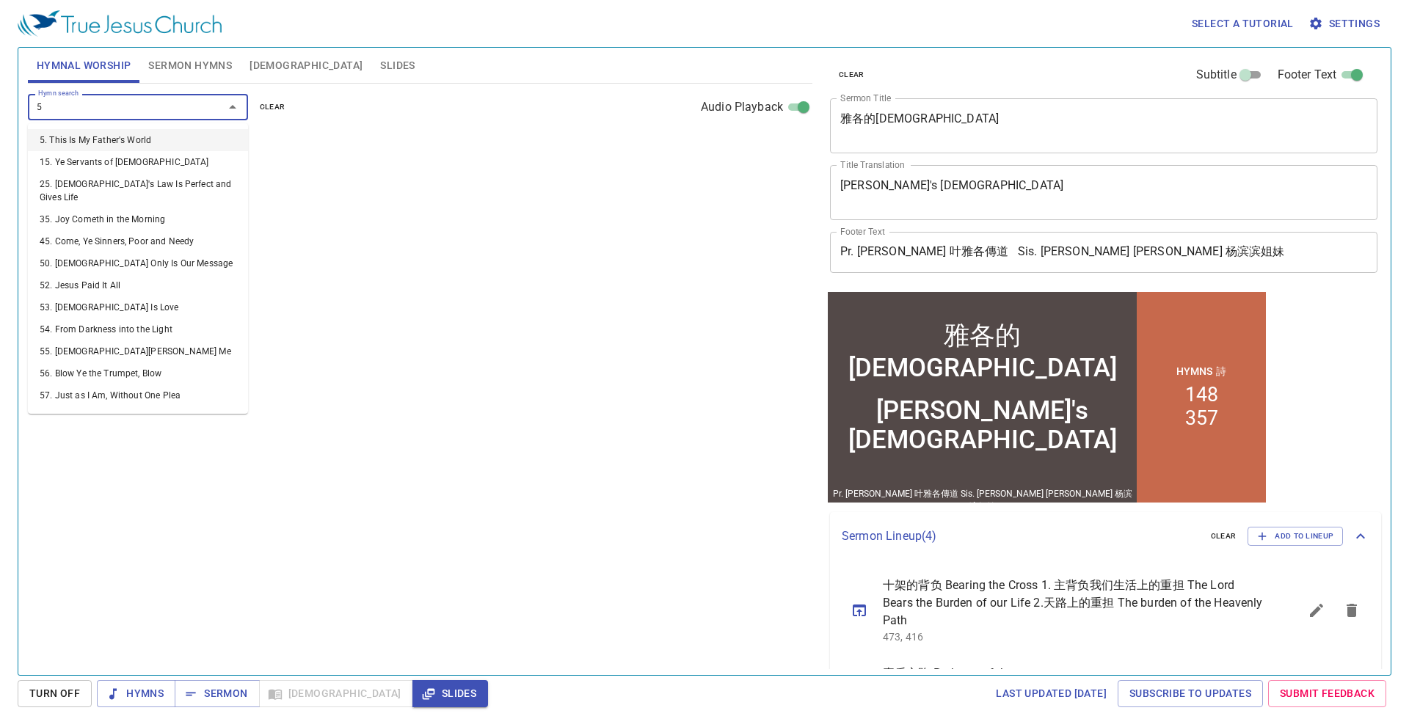
type input "53"
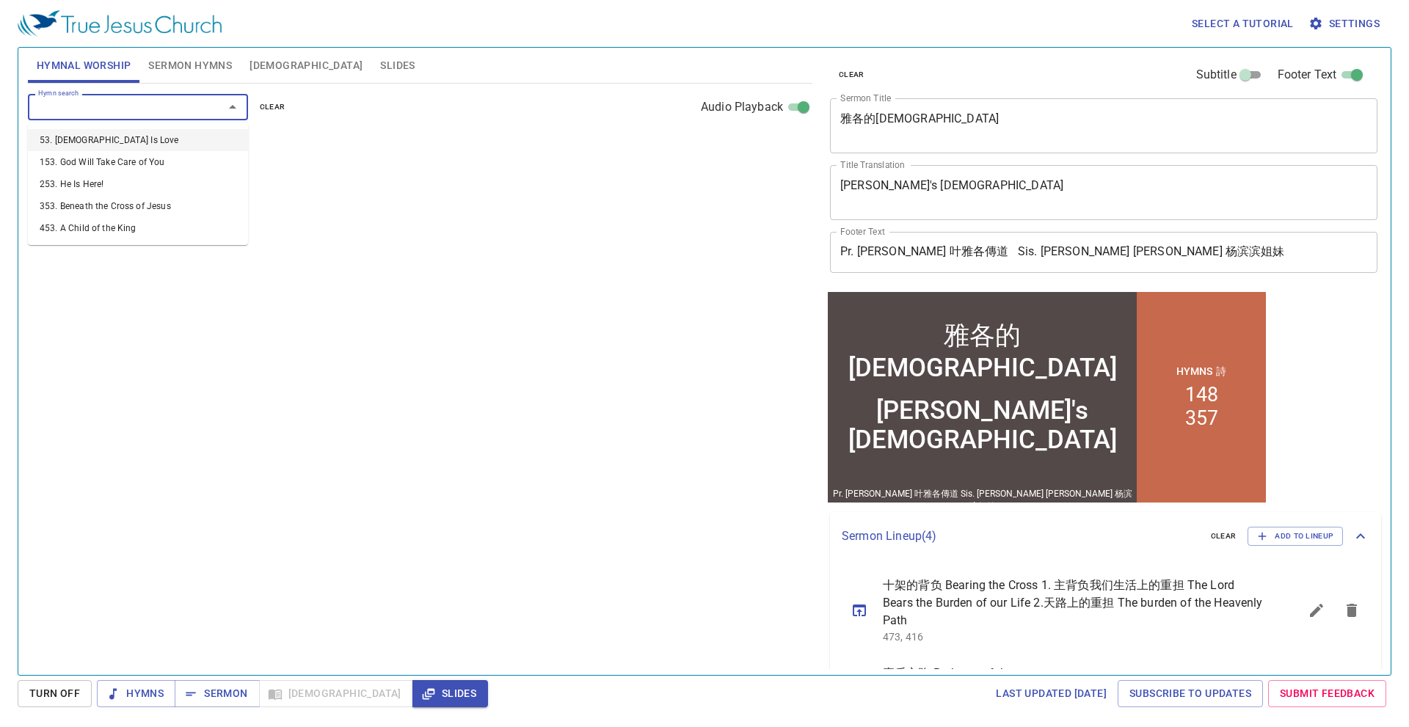
select select "1"
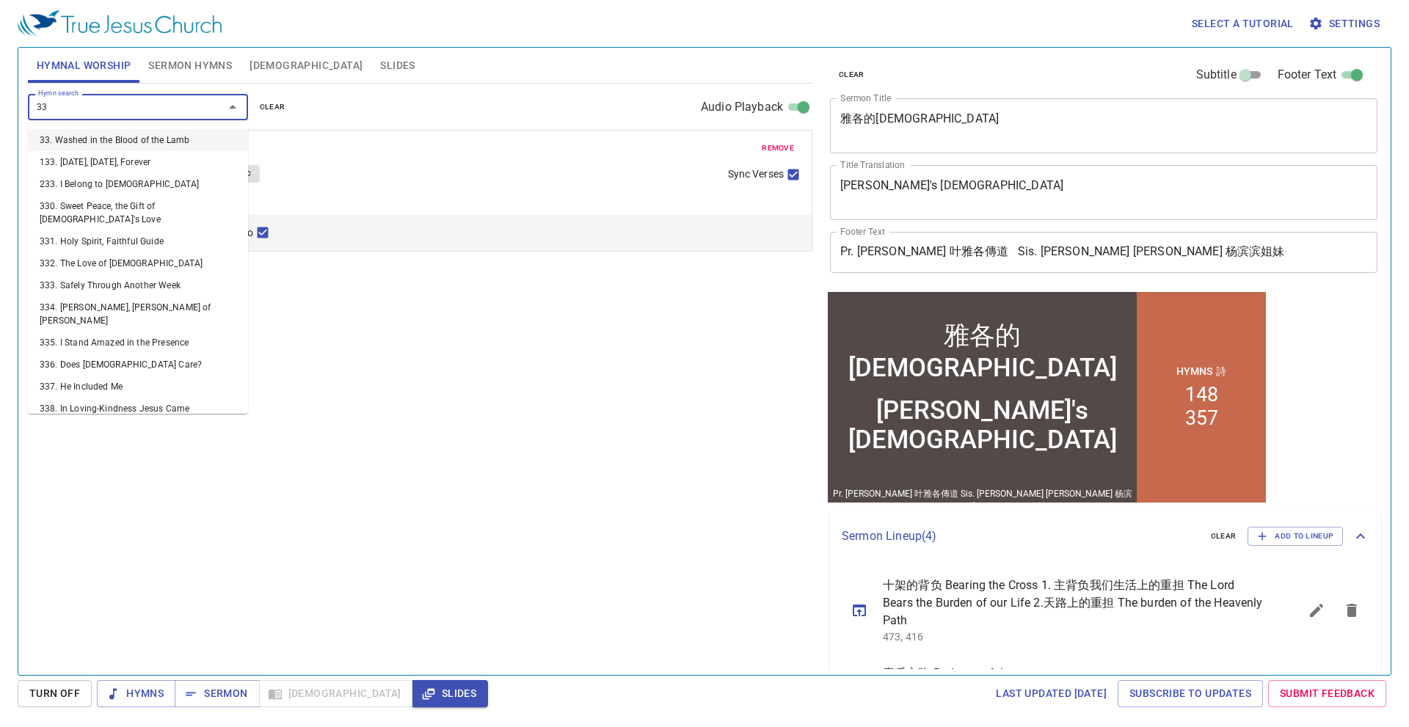
type input "336"
select select "1"
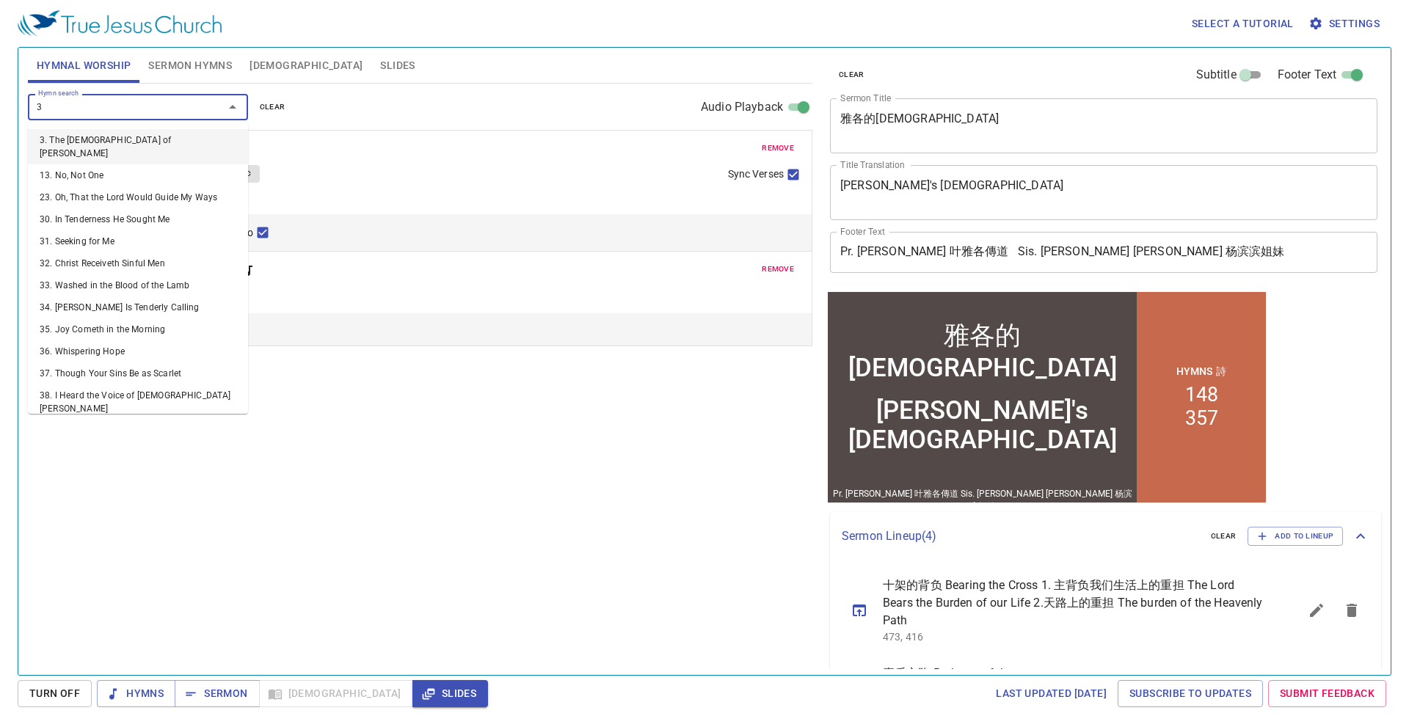
type input "35"
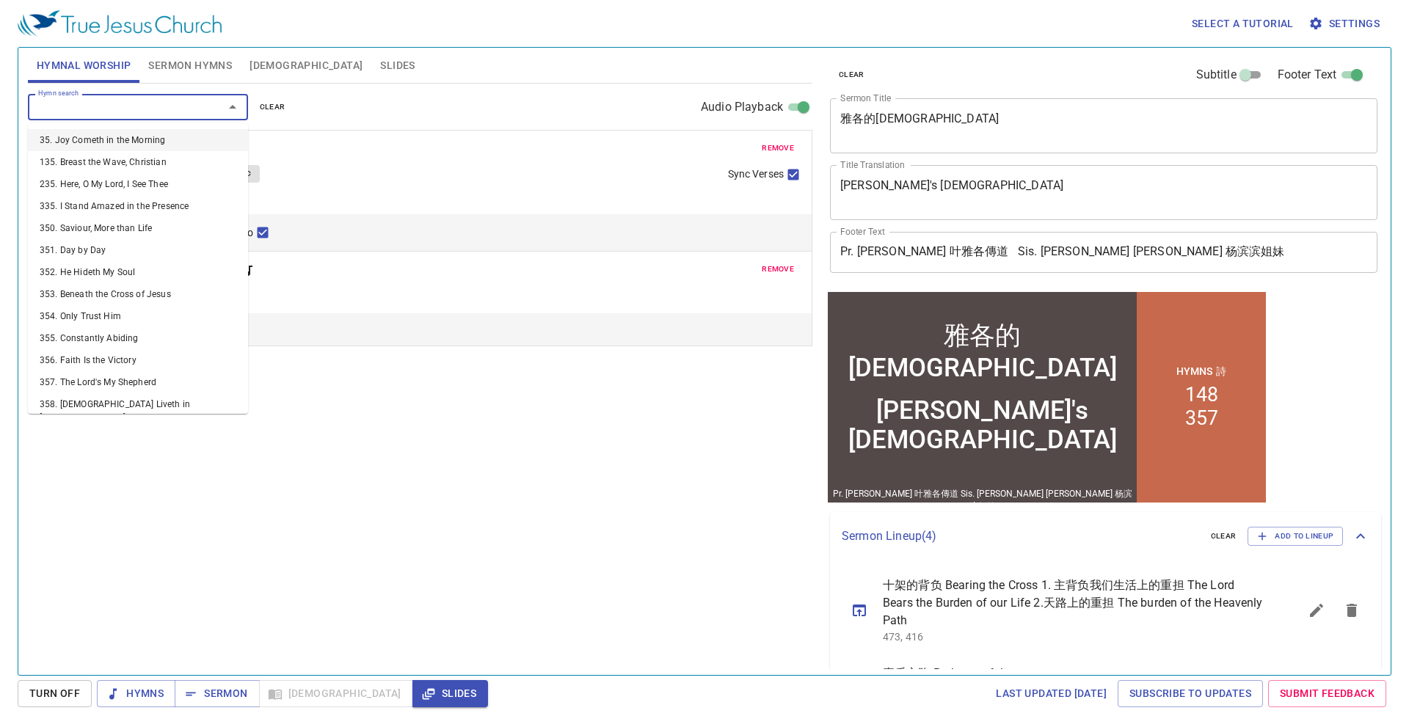
select select "1"
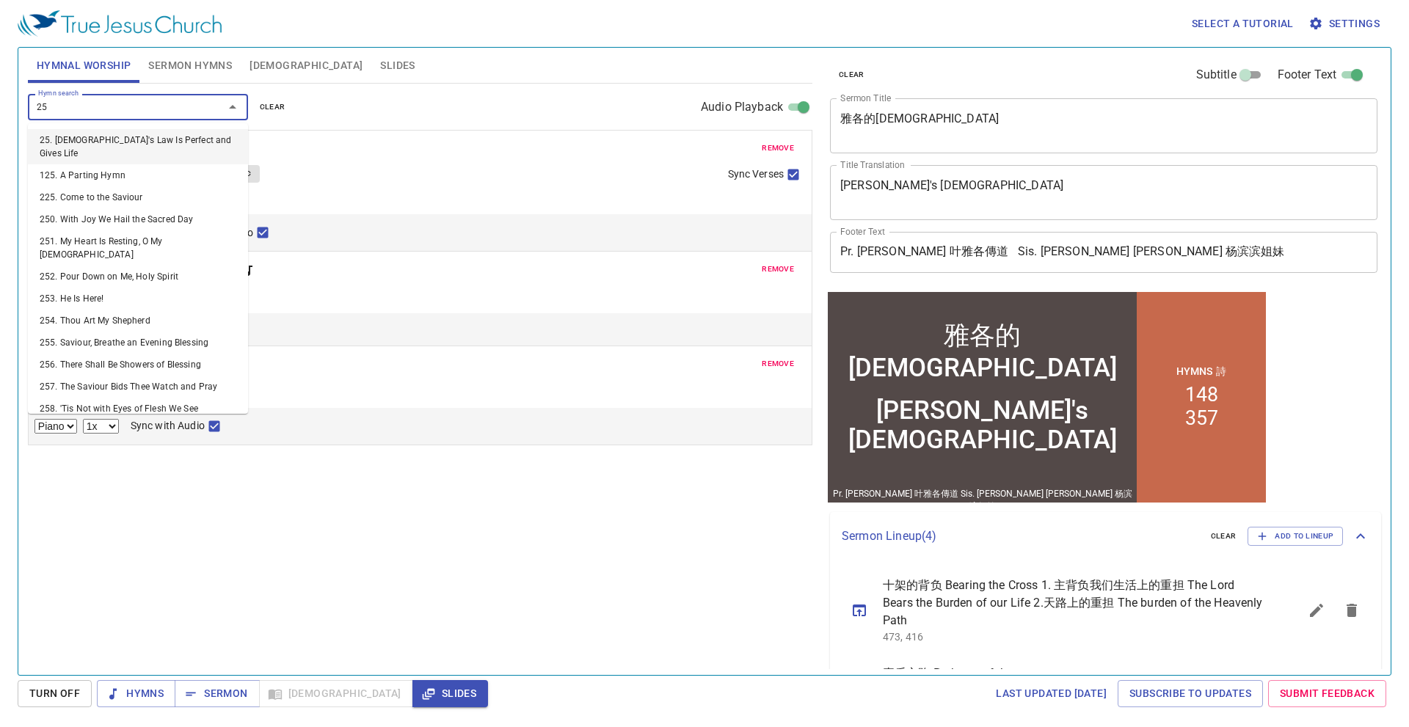
type input "253"
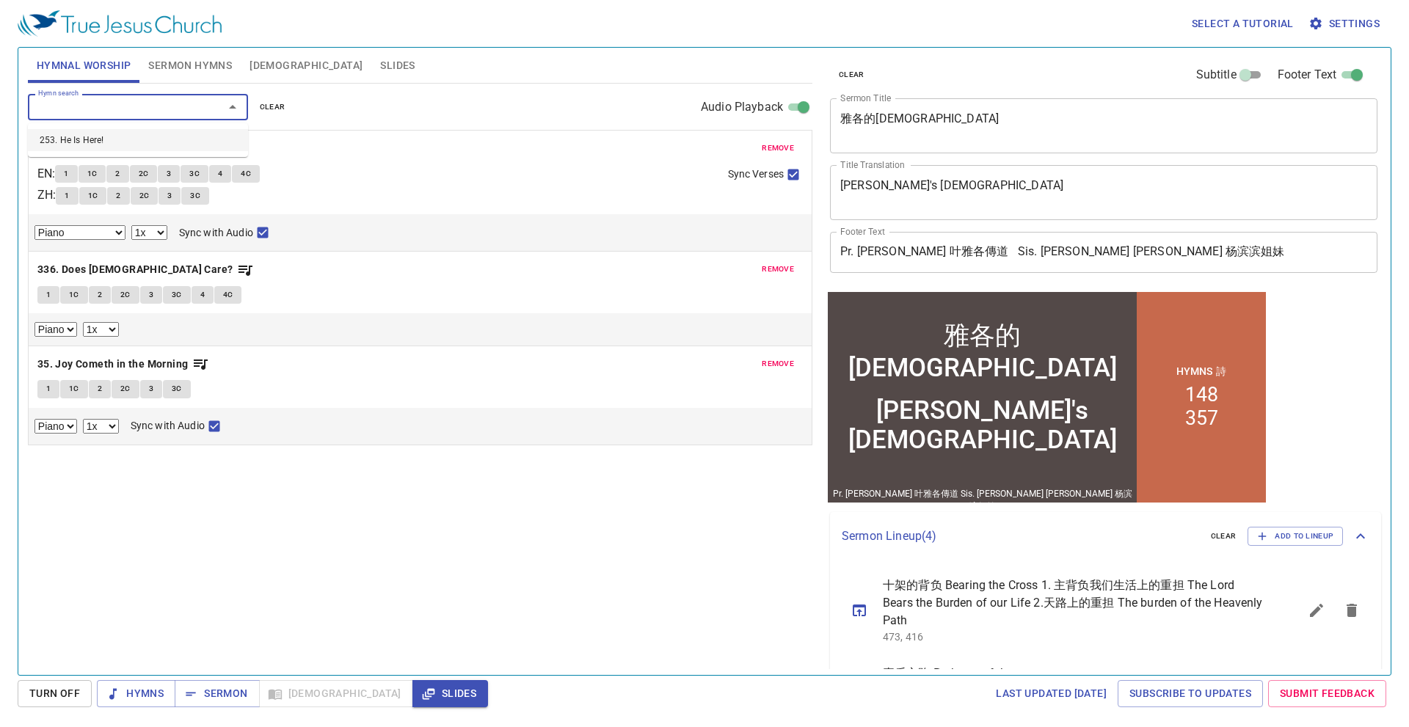
select select "1"
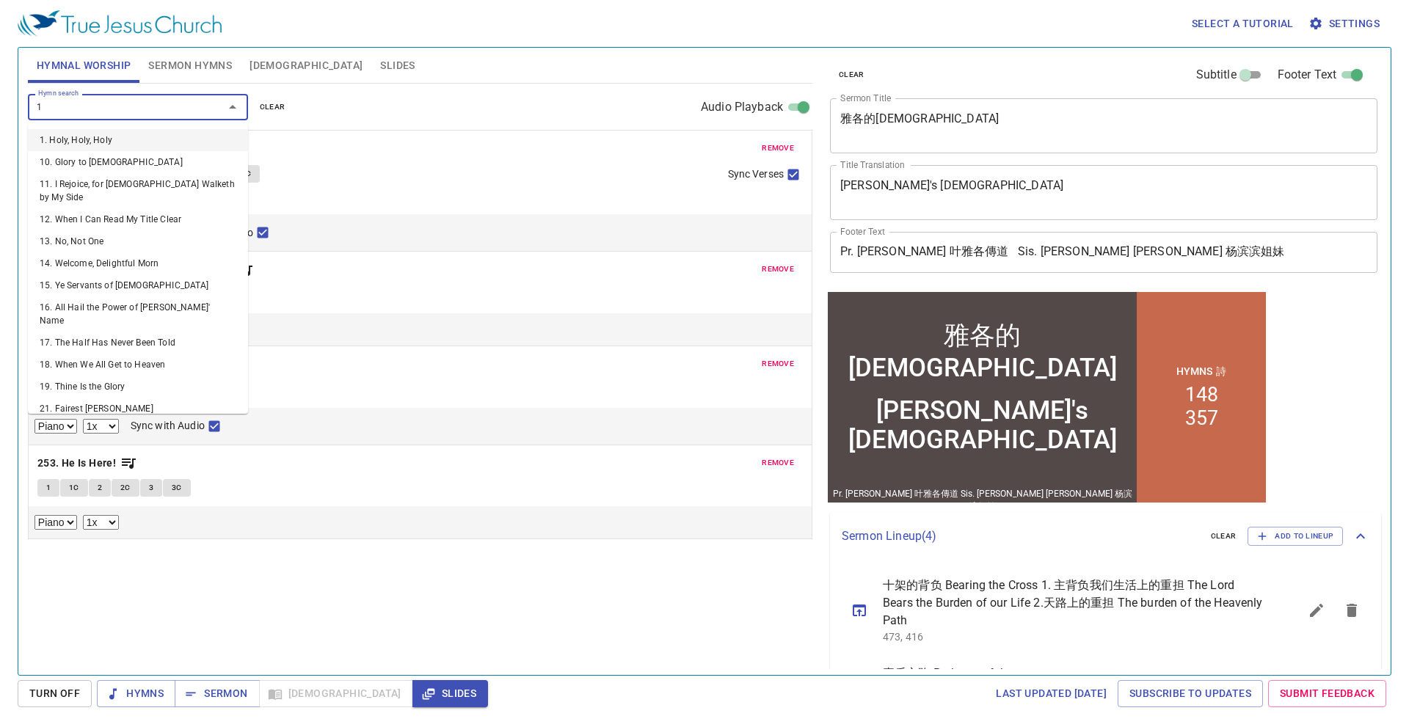
type input "11"
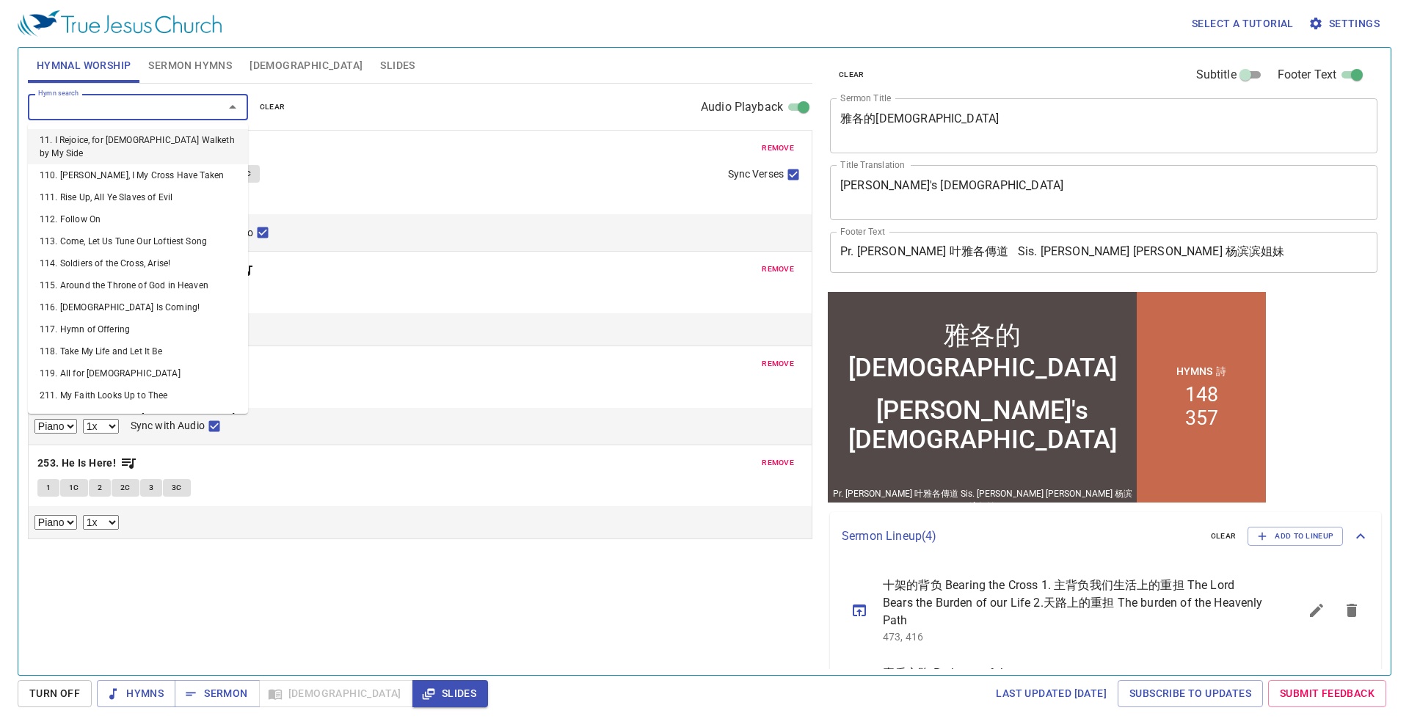
select select "1"
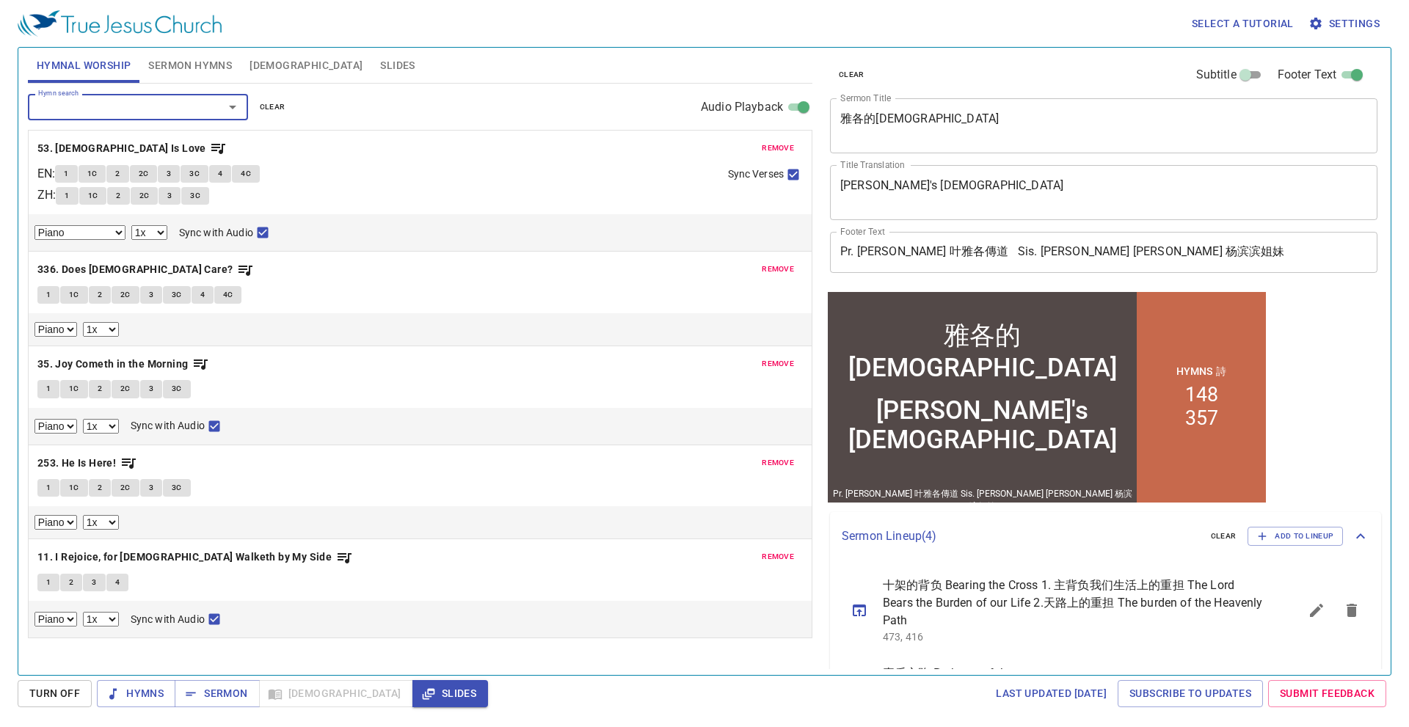
click at [624, 12] on div "Select a tutorial Settings" at bounding box center [702, 23] width 1368 height 47
click at [150, 702] on span "Hymns" at bounding box center [136, 694] width 55 height 18
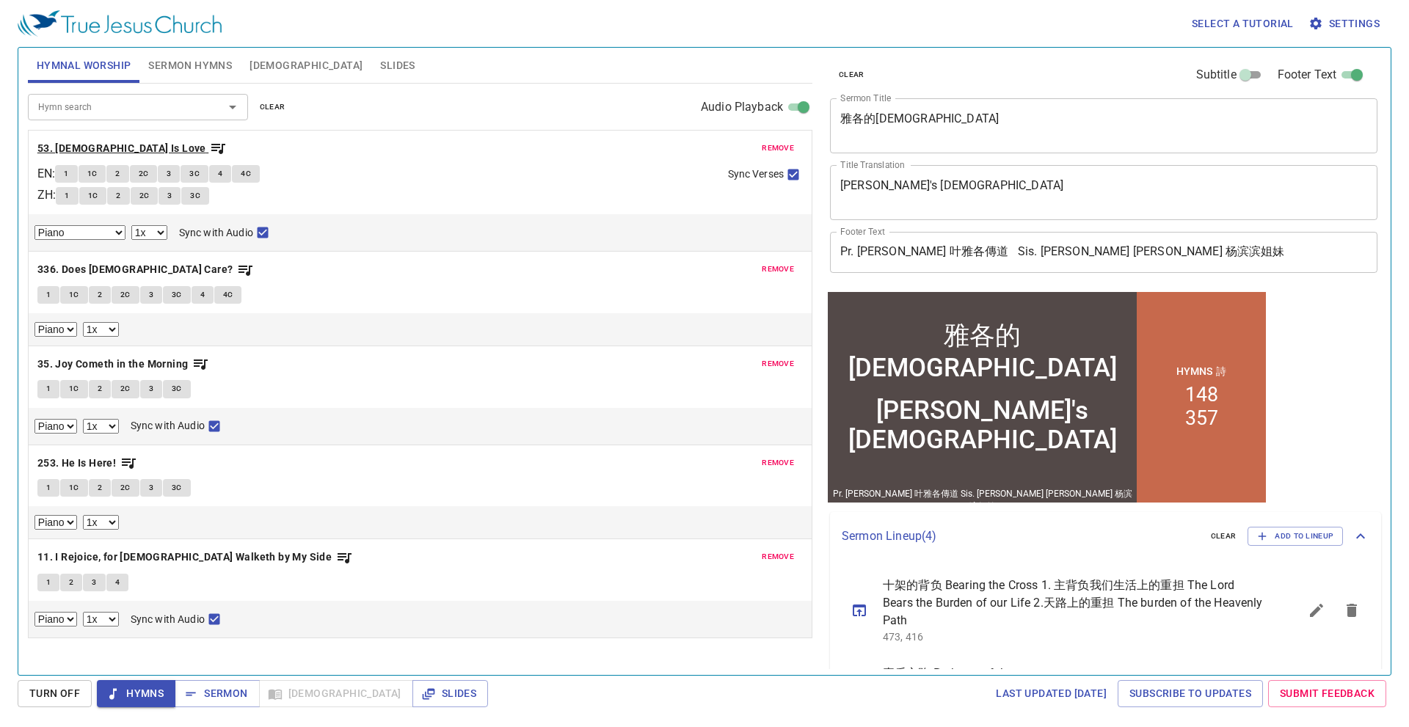
click at [112, 153] on b "53. [DEMOGRAPHIC_DATA] Is Love" at bounding box center [121, 148] width 169 height 18
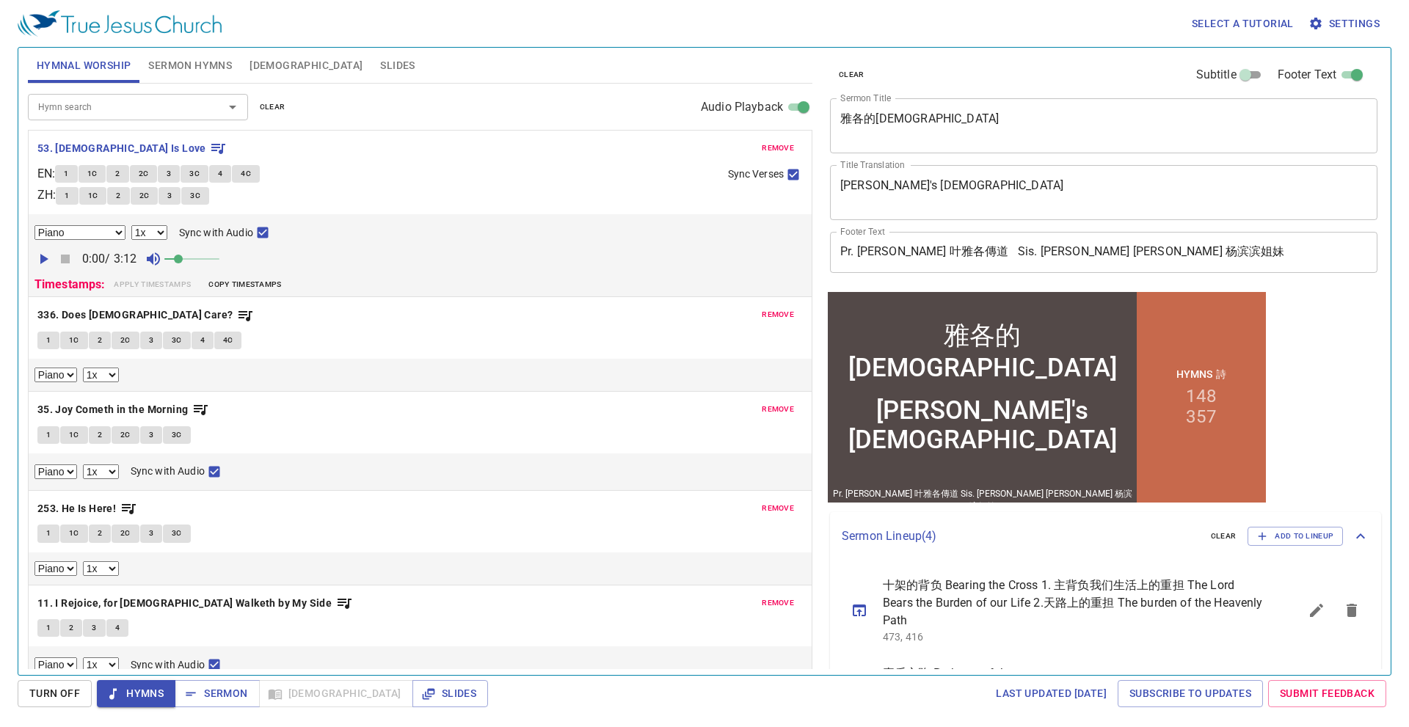
click at [77, 177] on button "1" at bounding box center [66, 174] width 22 height 18
checkbox input "false"
click at [98, 175] on span "1C" at bounding box center [92, 173] width 10 height 13
click at [84, 177] on button "1C" at bounding box center [93, 174] width 28 height 18
click at [68, 177] on span "1" at bounding box center [66, 173] width 4 height 13
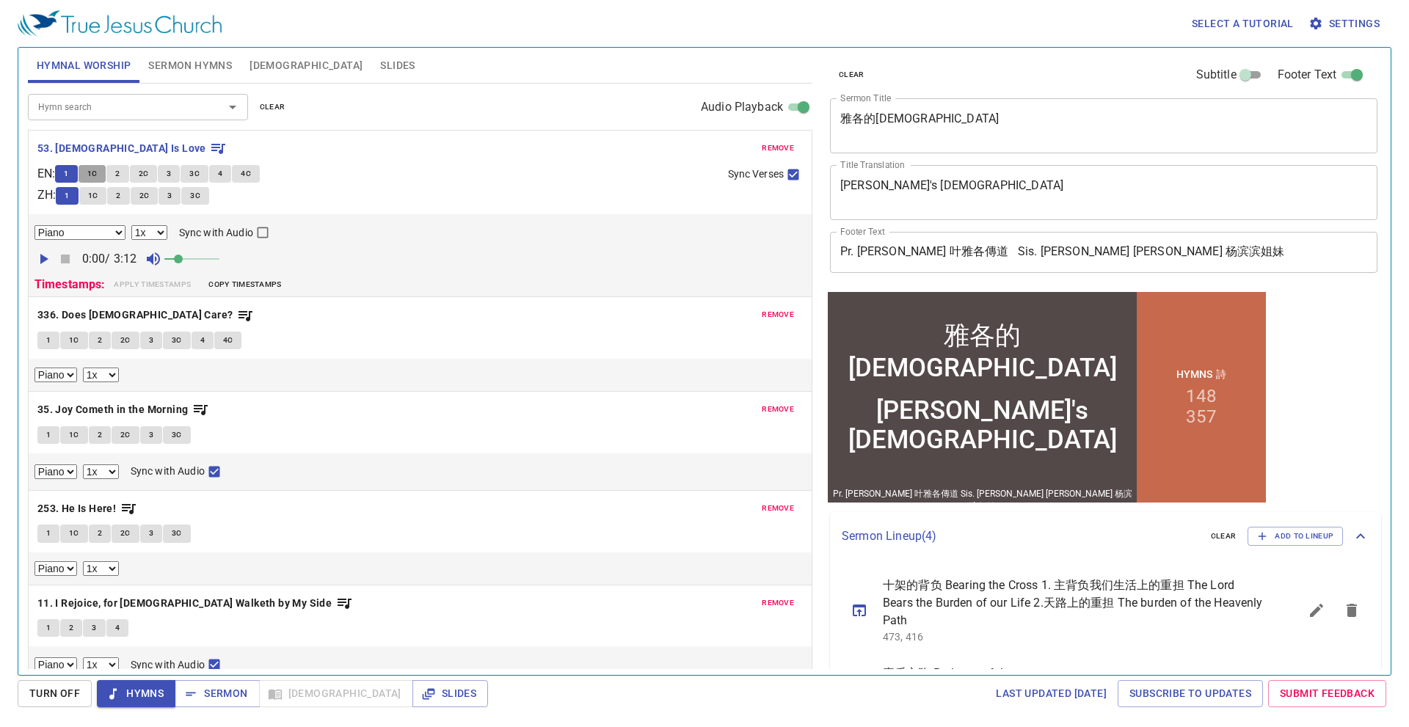
click at [93, 176] on span "1C" at bounding box center [92, 173] width 10 height 13
click at [120, 173] on span "2" at bounding box center [117, 173] width 4 height 13
click at [142, 178] on button "2C" at bounding box center [144, 174] width 28 height 18
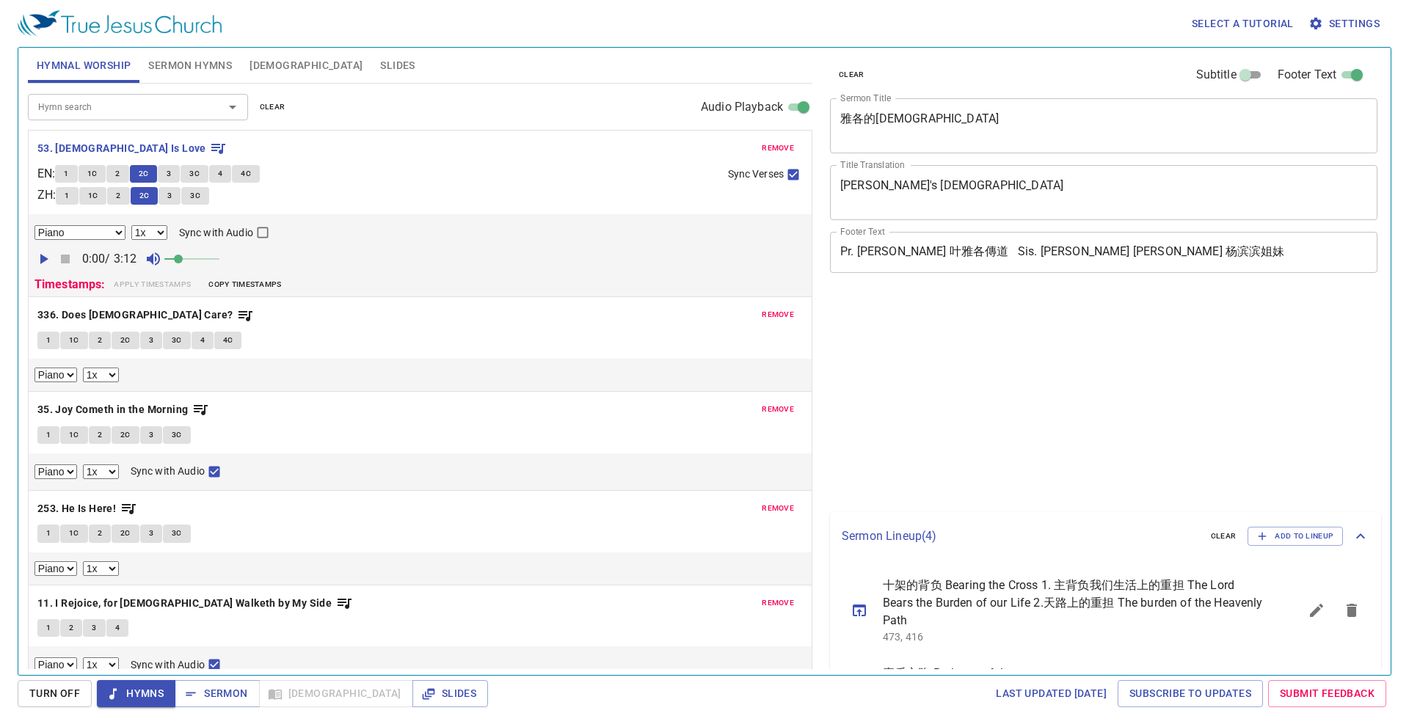
select select "1"
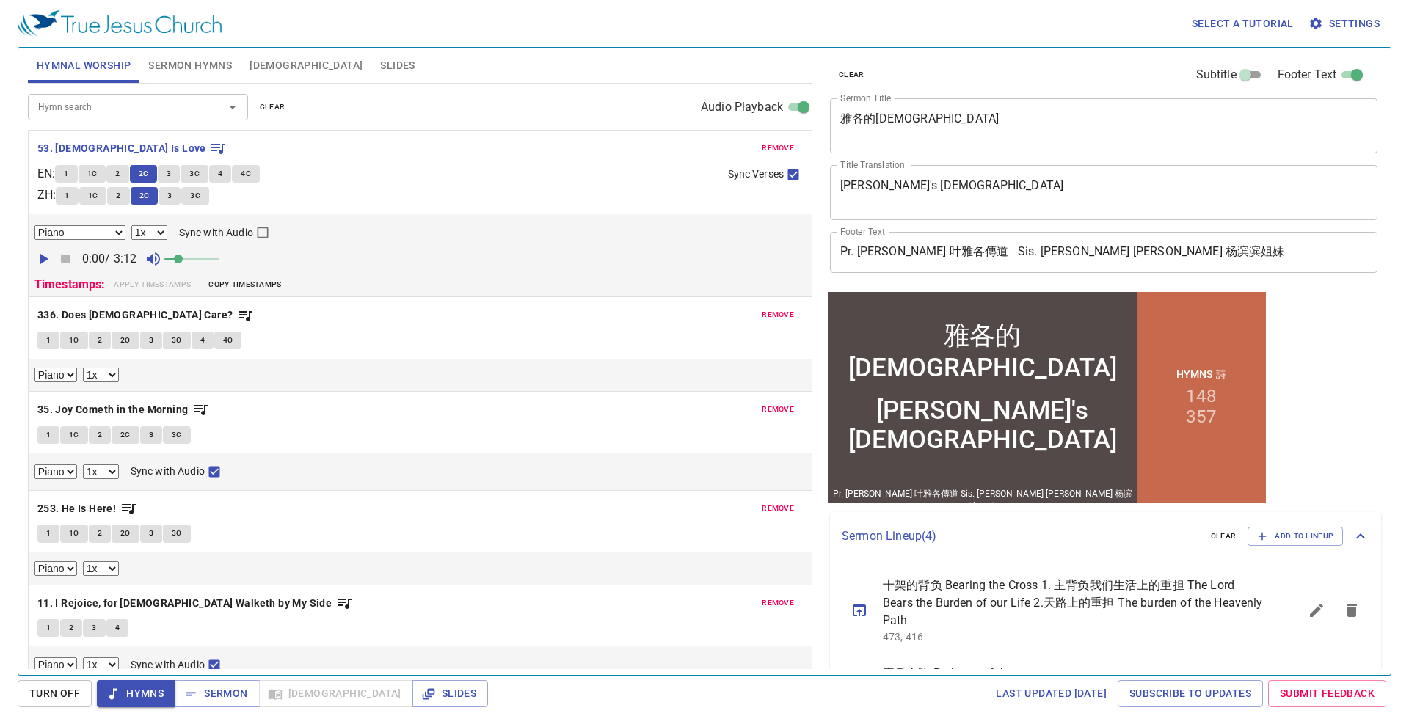
click at [171, 180] on span "3" at bounding box center [169, 173] width 4 height 13
click at [200, 172] on span "3C" at bounding box center [194, 173] width 10 height 13
click at [163, 687] on span "Hymns" at bounding box center [136, 694] width 55 height 18
click at [119, 321] on b "336. Does [DEMOGRAPHIC_DATA] Care?" at bounding box center [135, 315] width 196 height 18
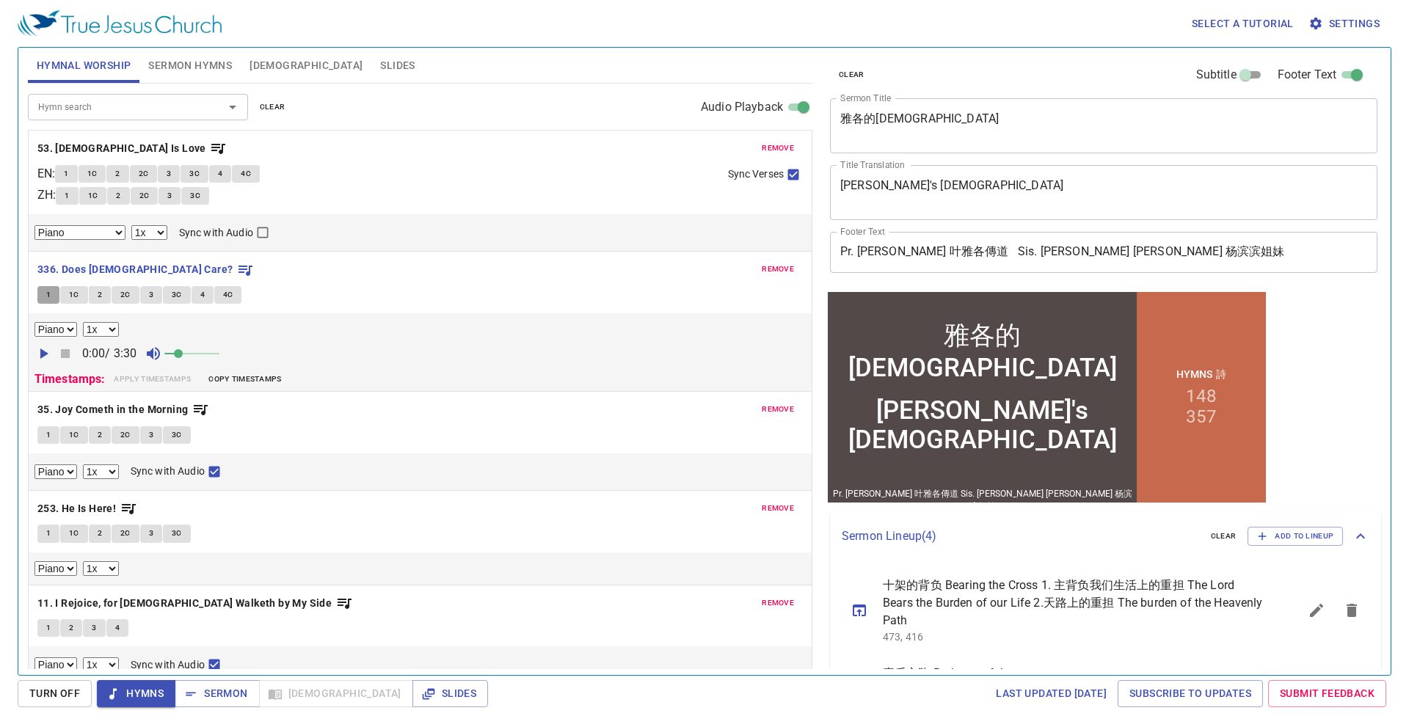
click at [45, 301] on button "1" at bounding box center [48, 295] width 22 height 18
click at [62, 291] on button "1C" at bounding box center [74, 295] width 28 height 18
click at [91, 297] on button "2" at bounding box center [100, 295] width 22 height 18
click at [125, 297] on span "2C" at bounding box center [125, 294] width 10 height 13
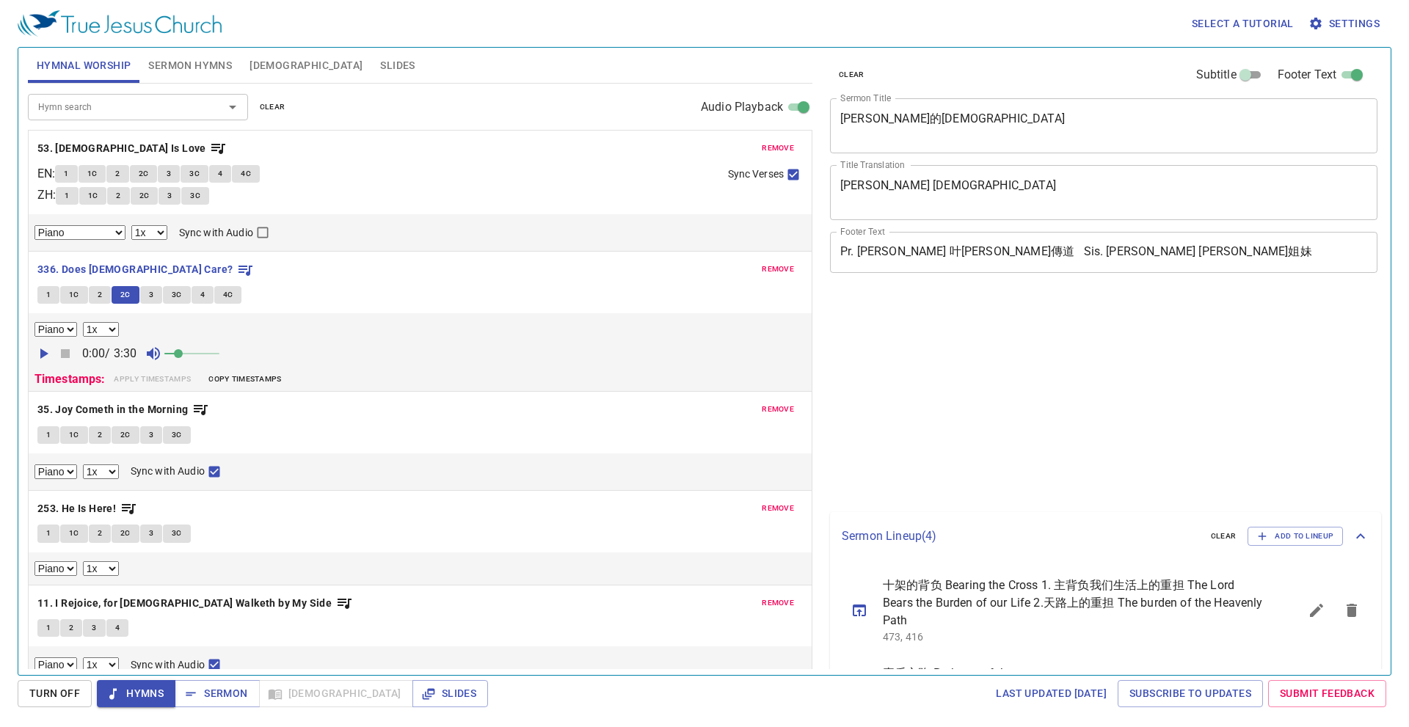
select select "1"
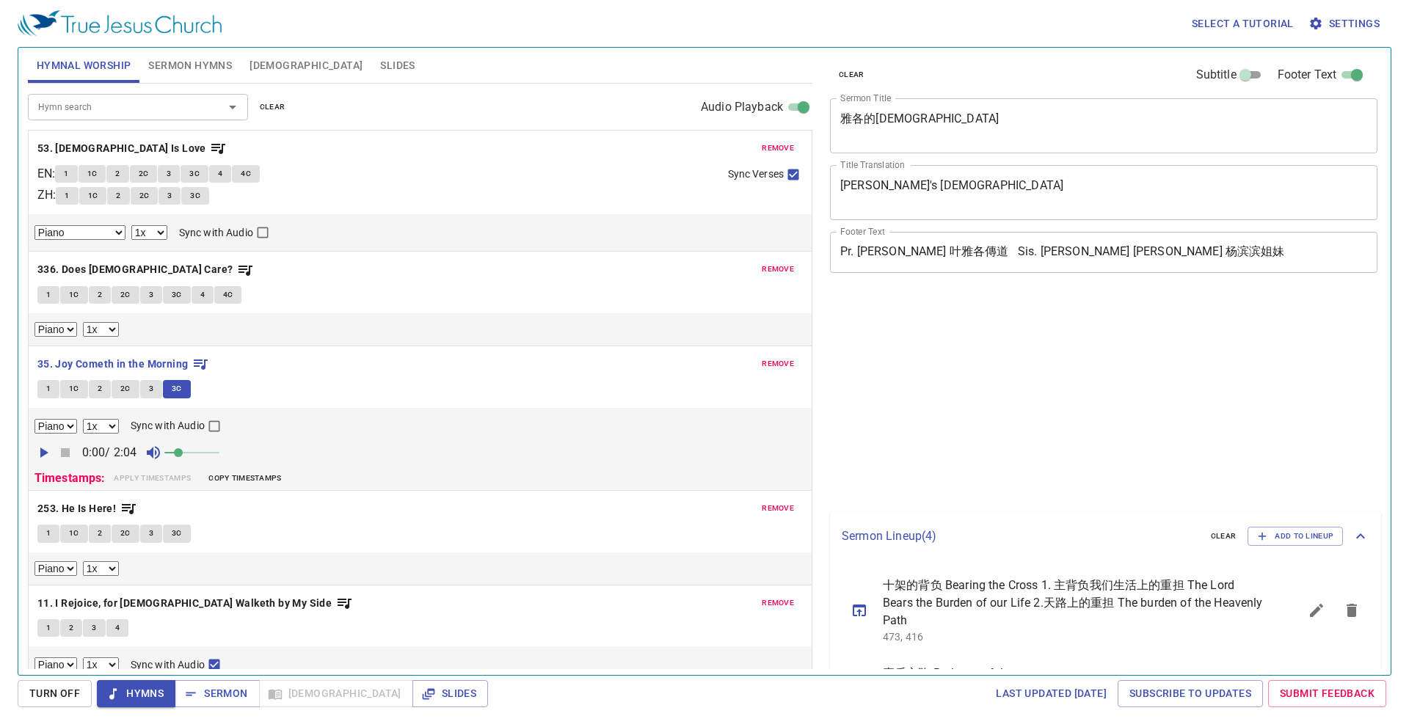
select select "1"
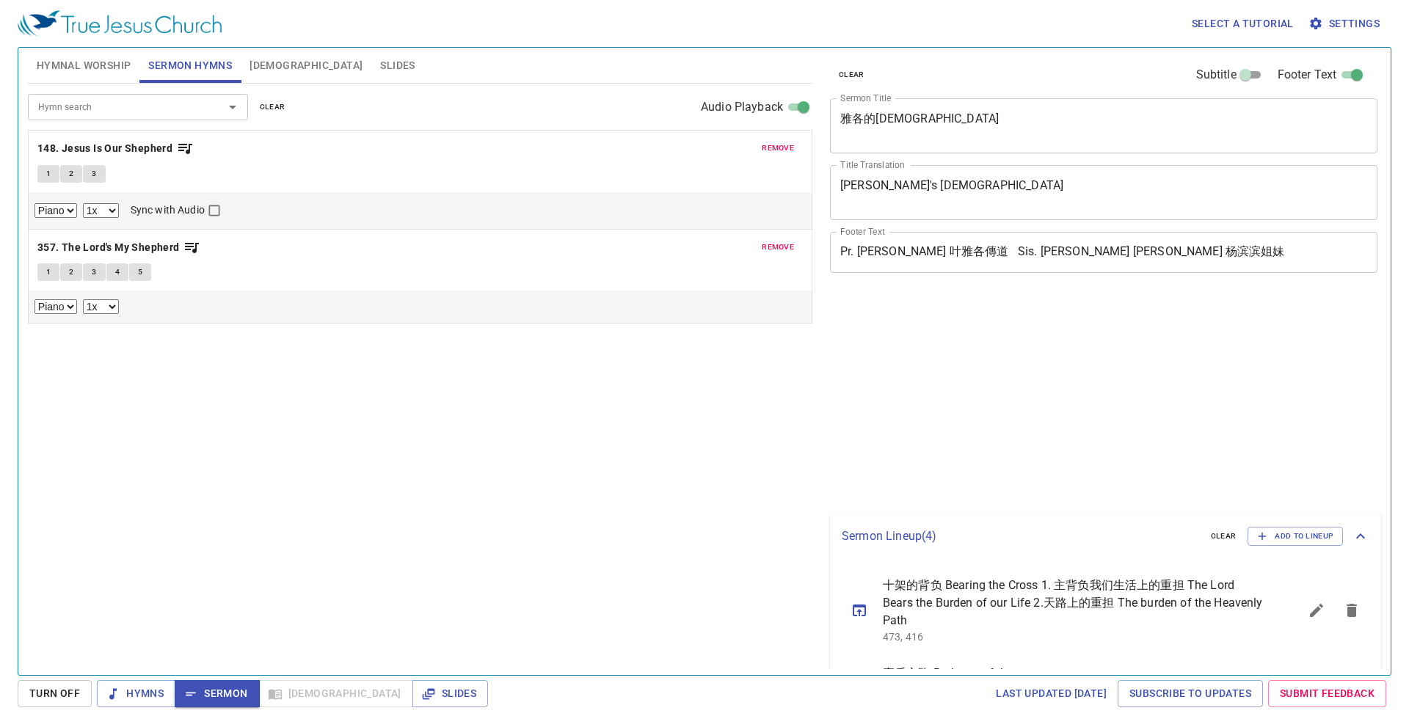
select select "1"
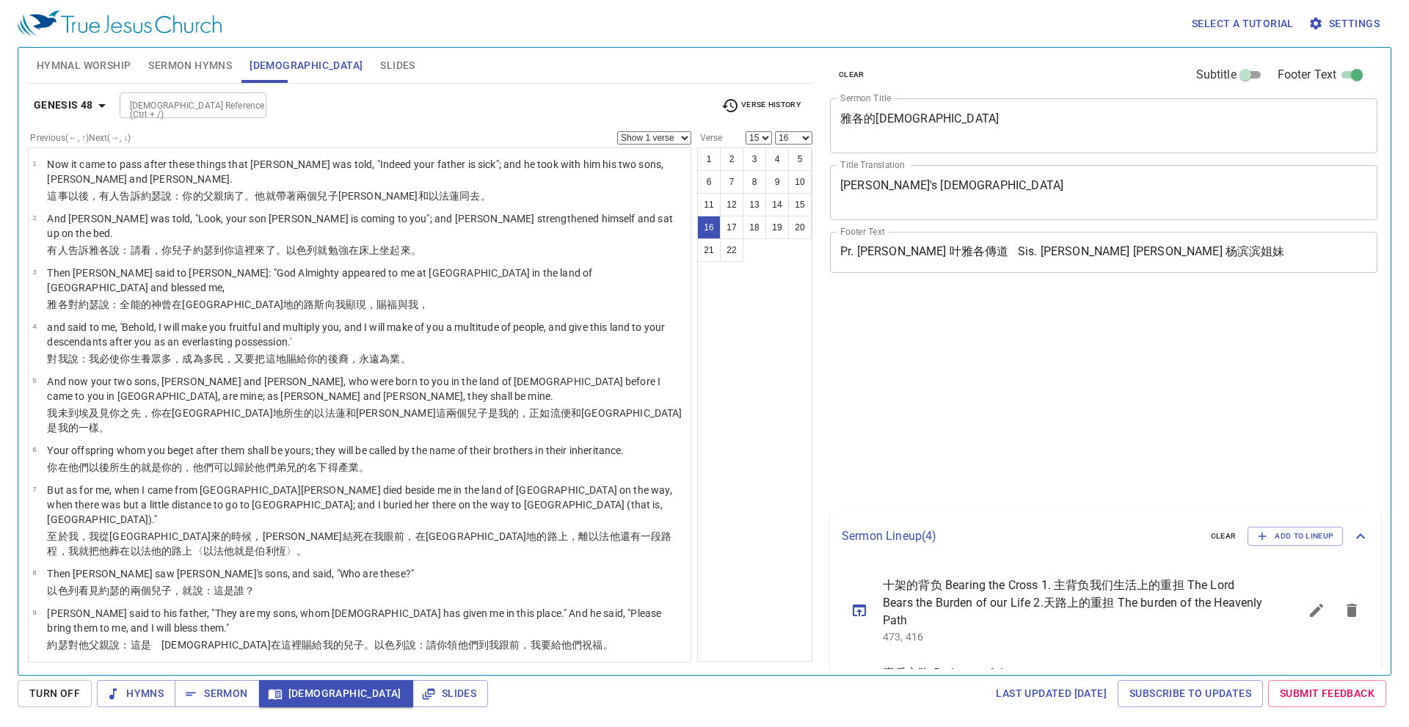
select select "15"
select select "16"
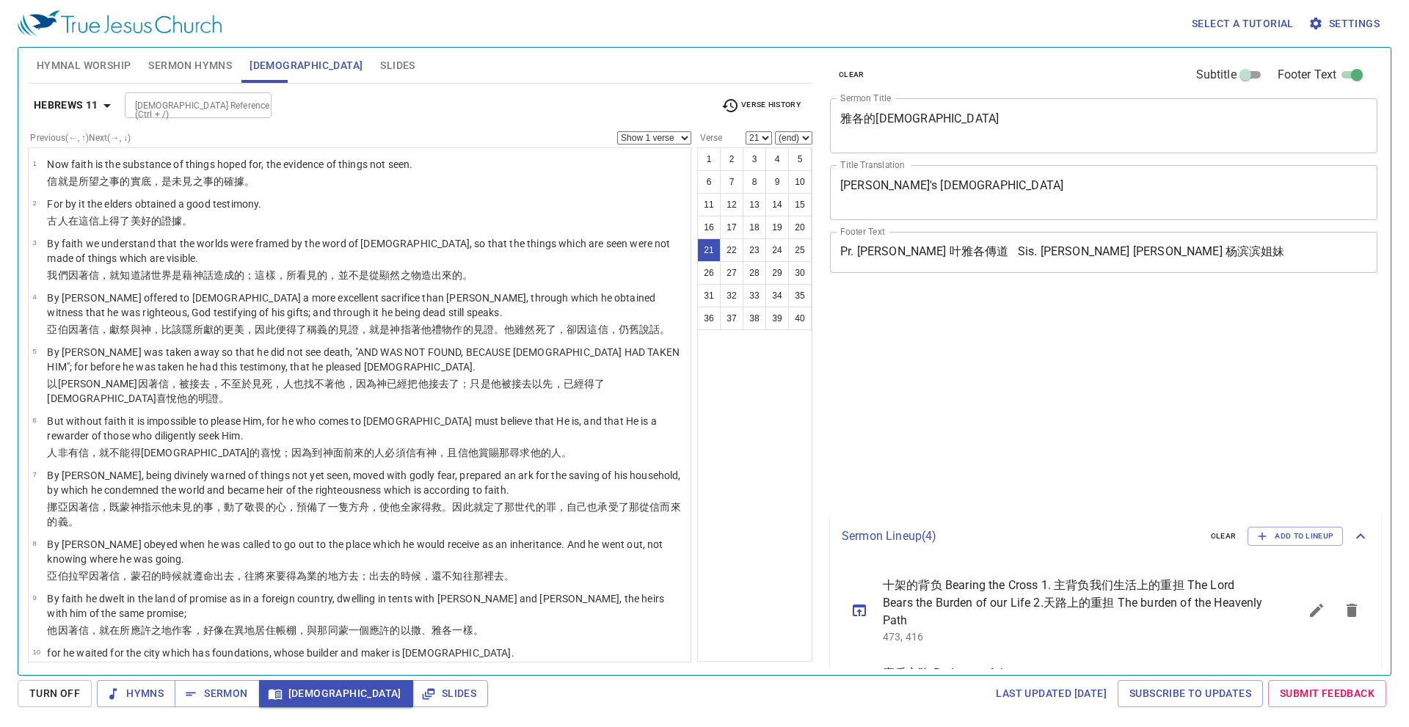
select select "21"
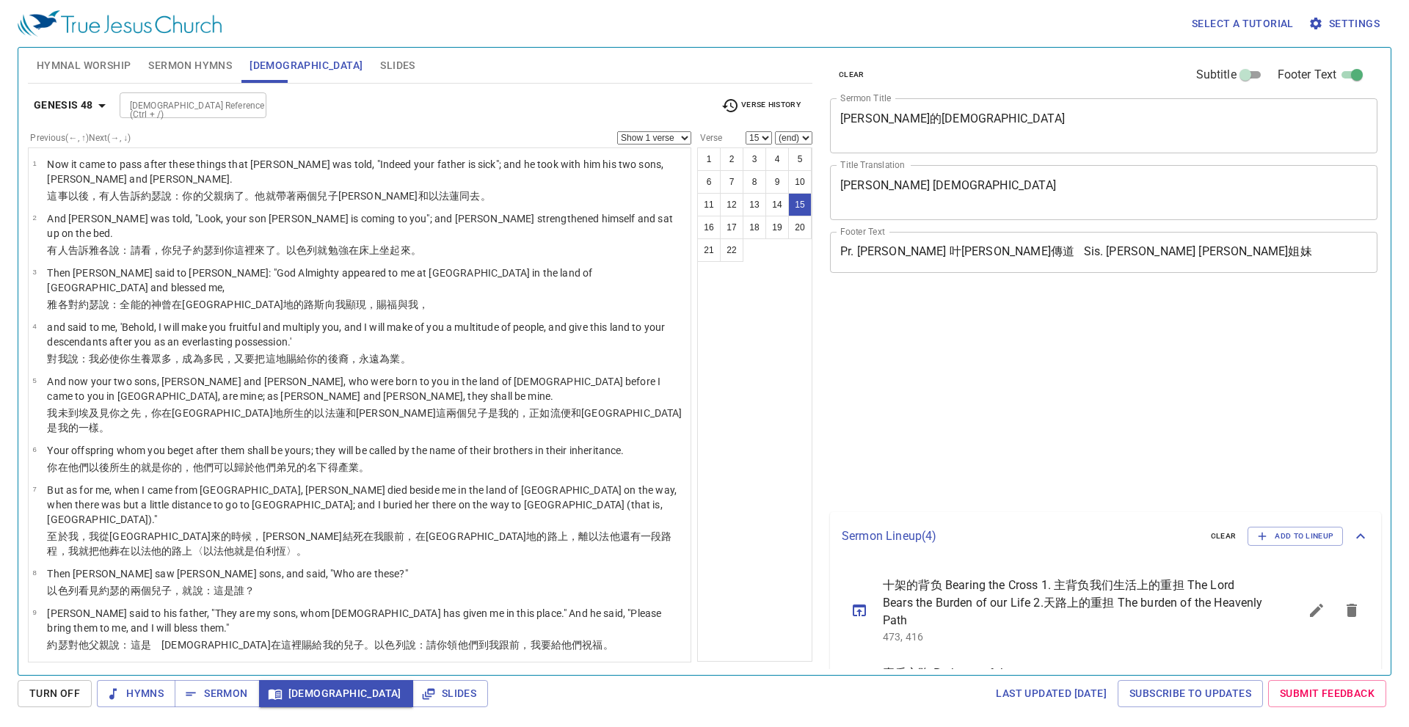
select select "15"
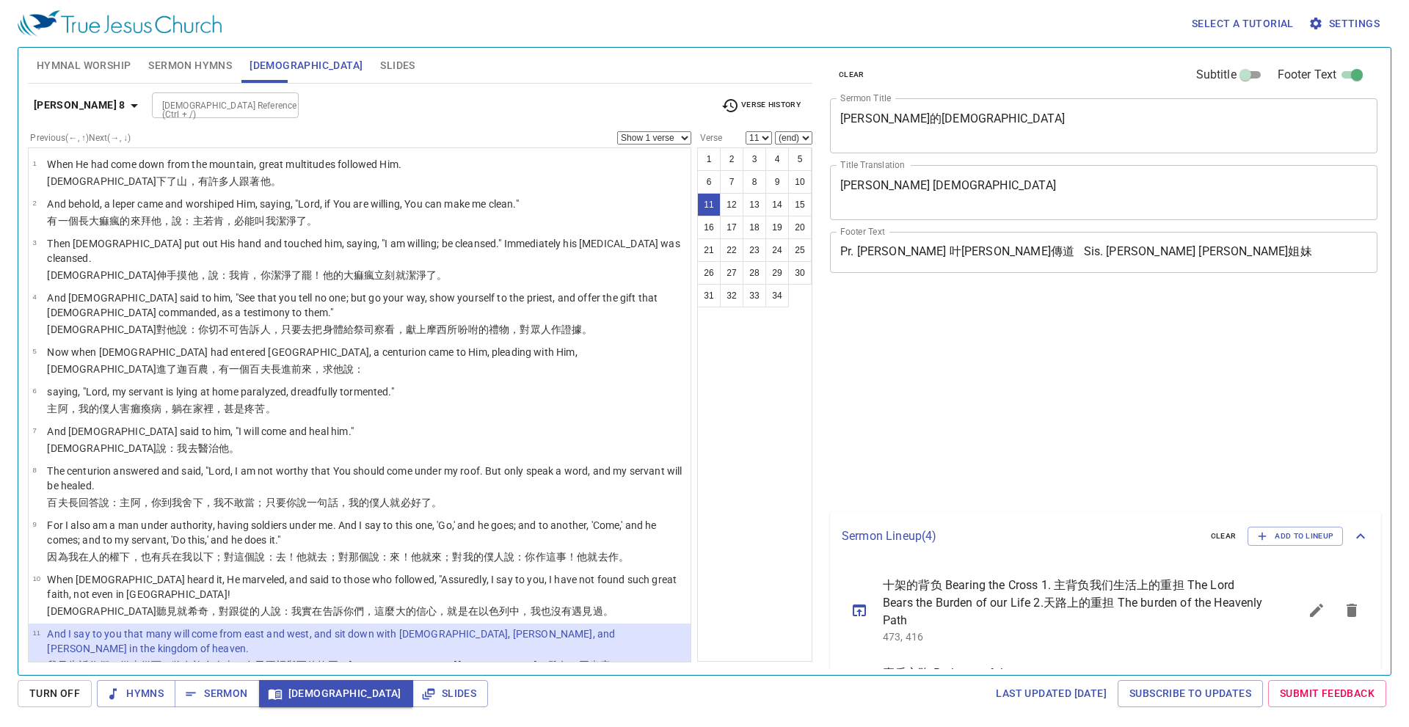
select select "11"
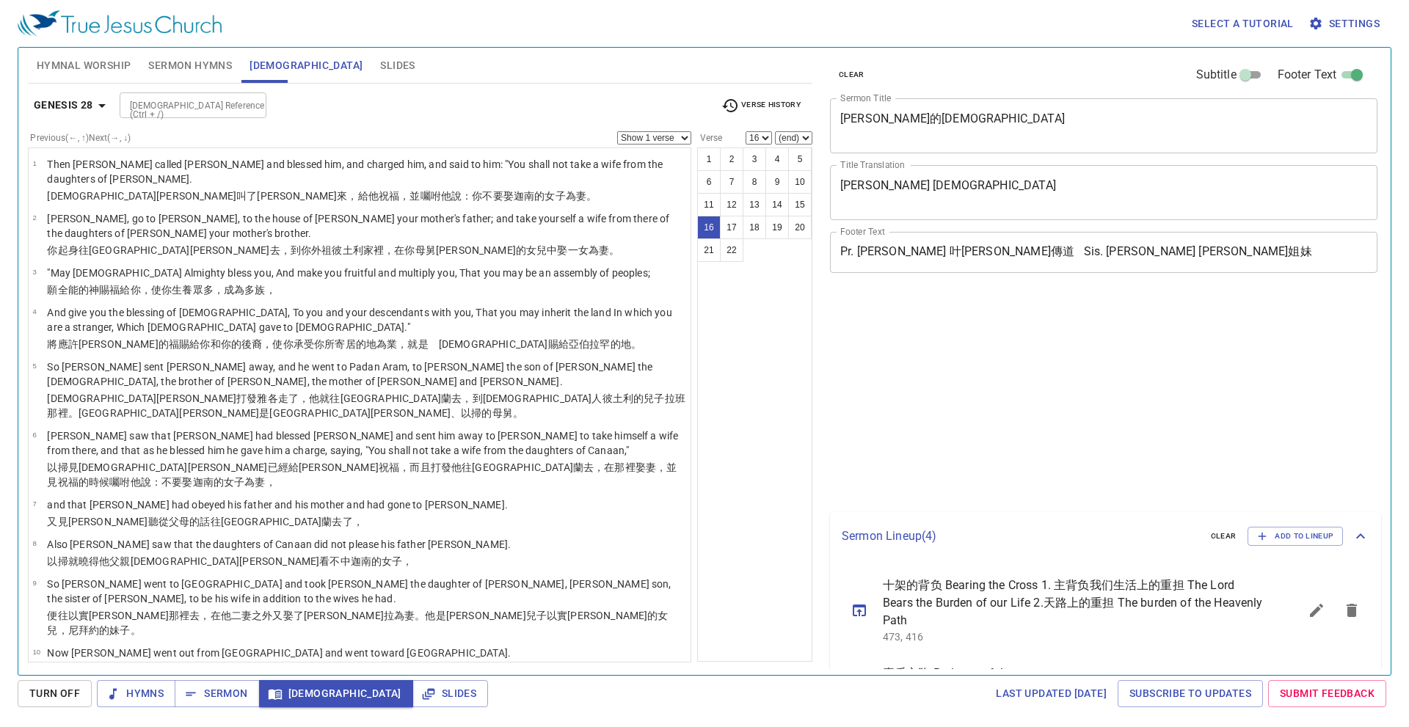
select select "16"
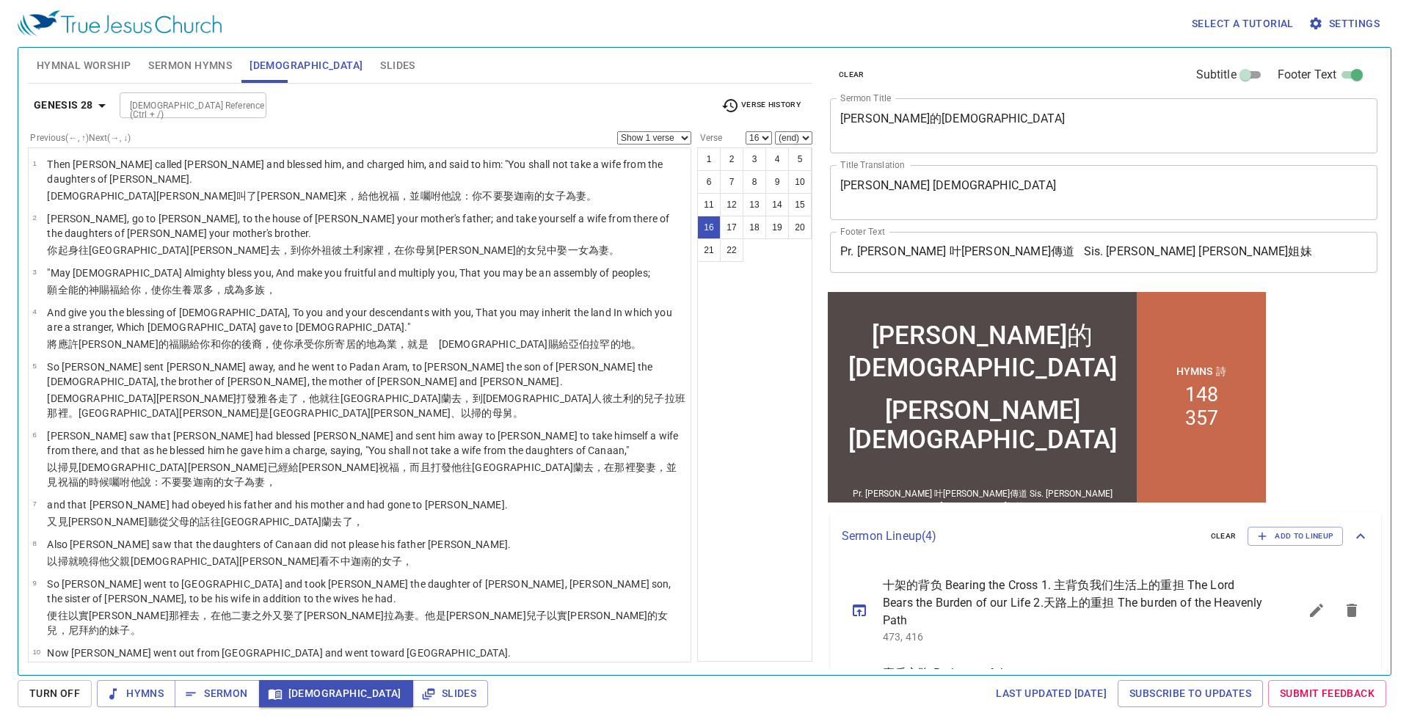
scroll to position [546, 0]
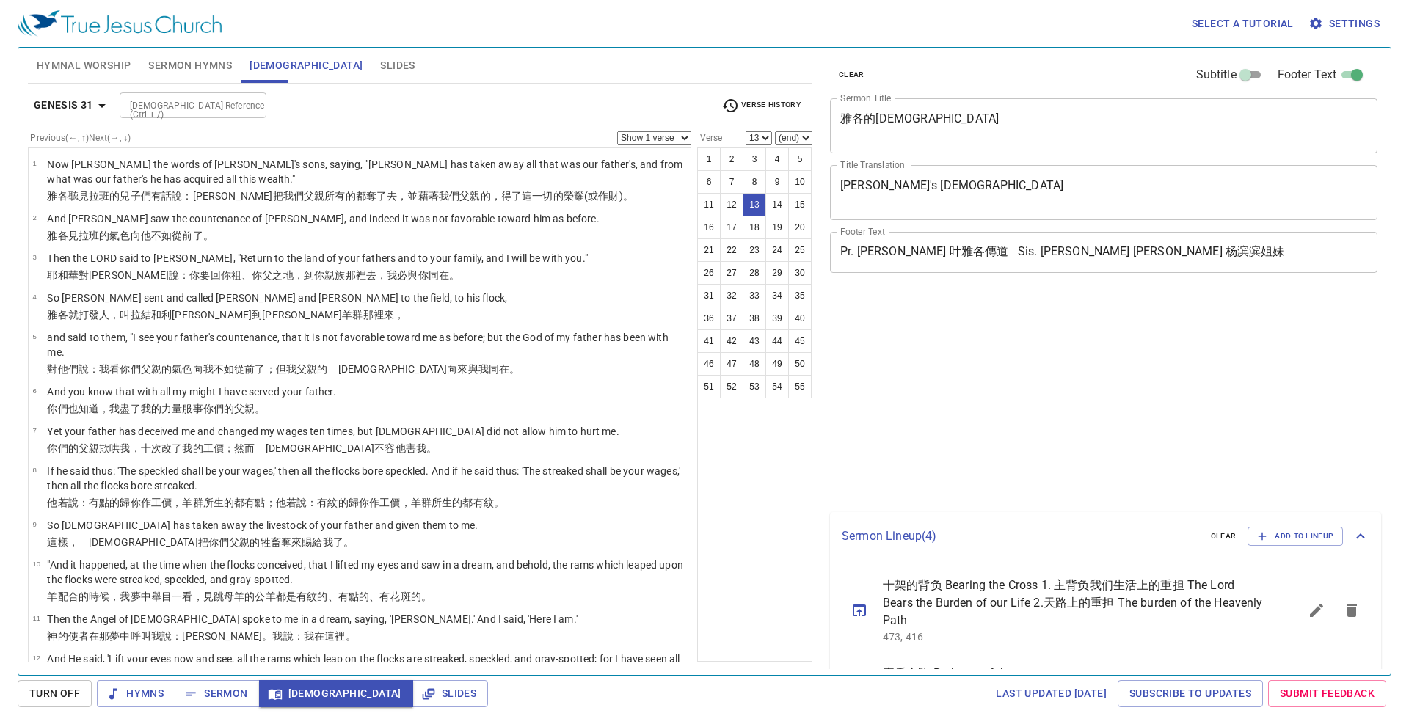
select select "13"
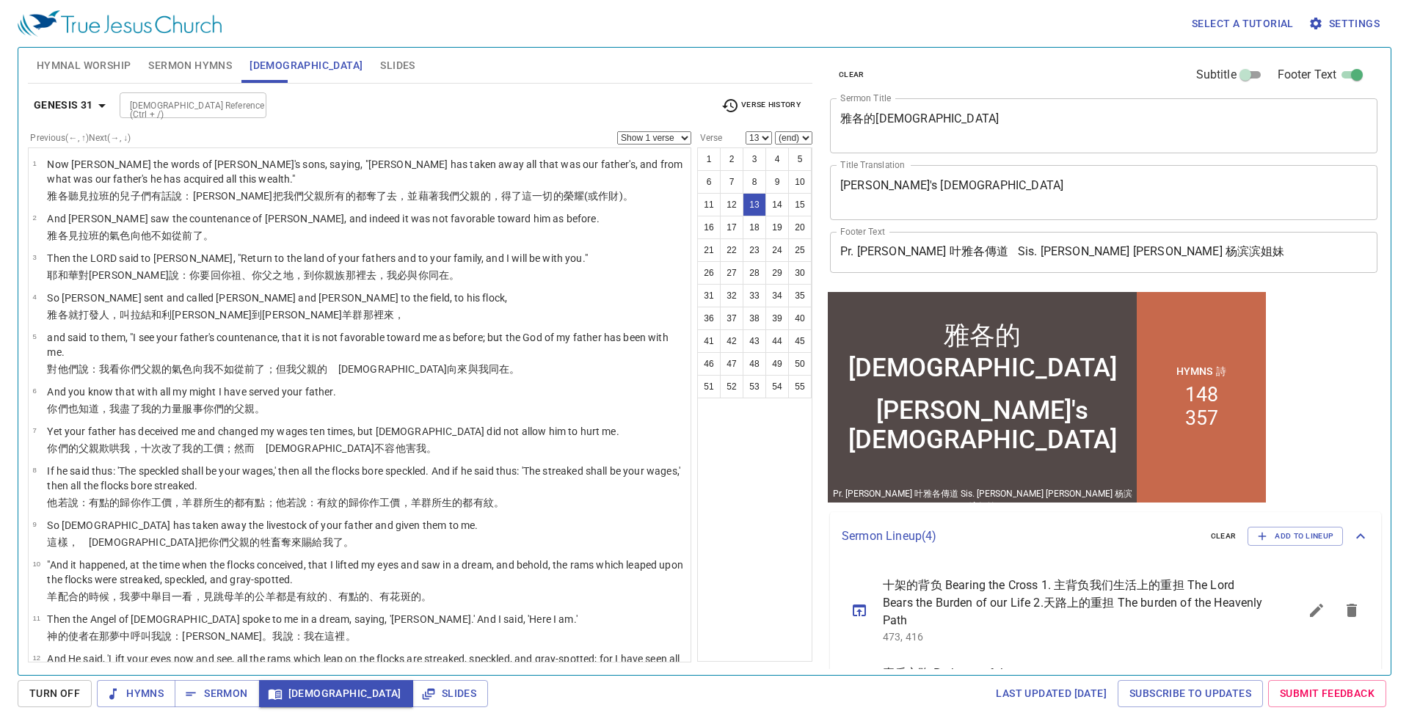
scroll to position [325, 0]
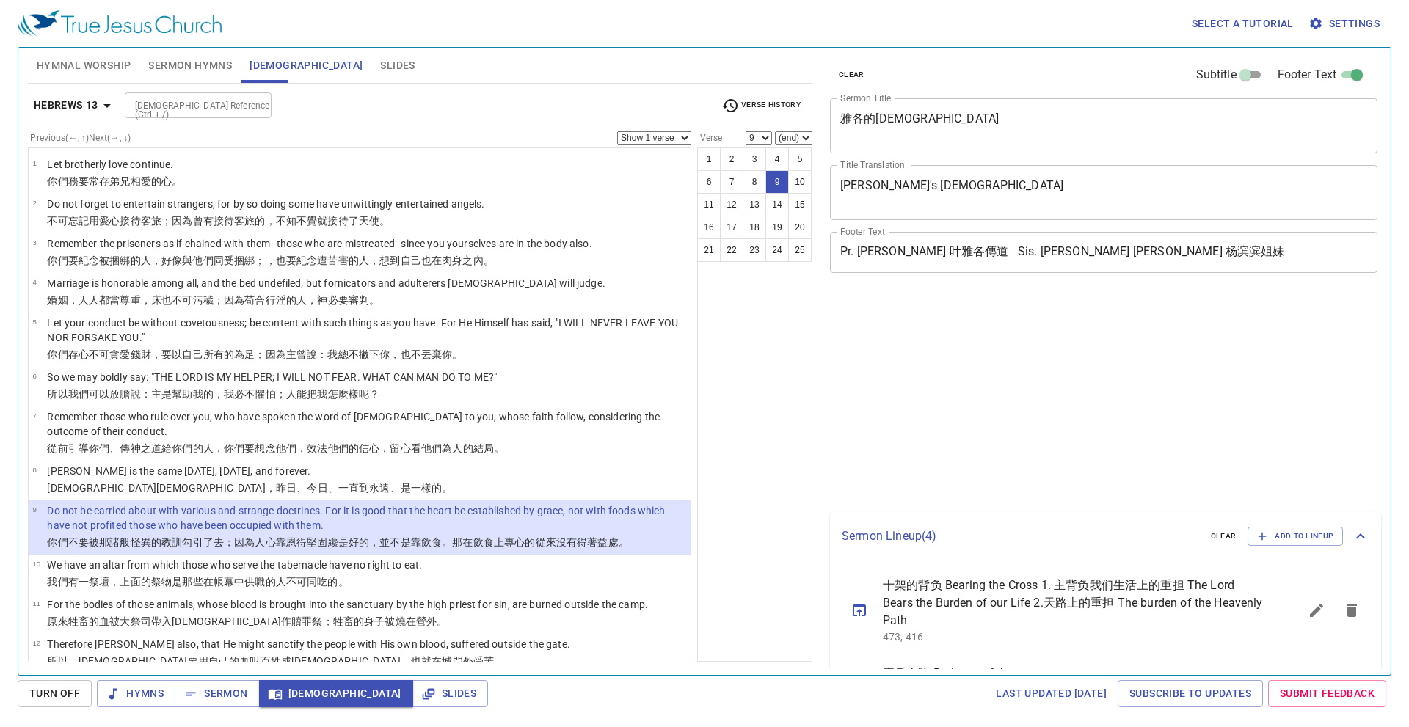
select select "9"
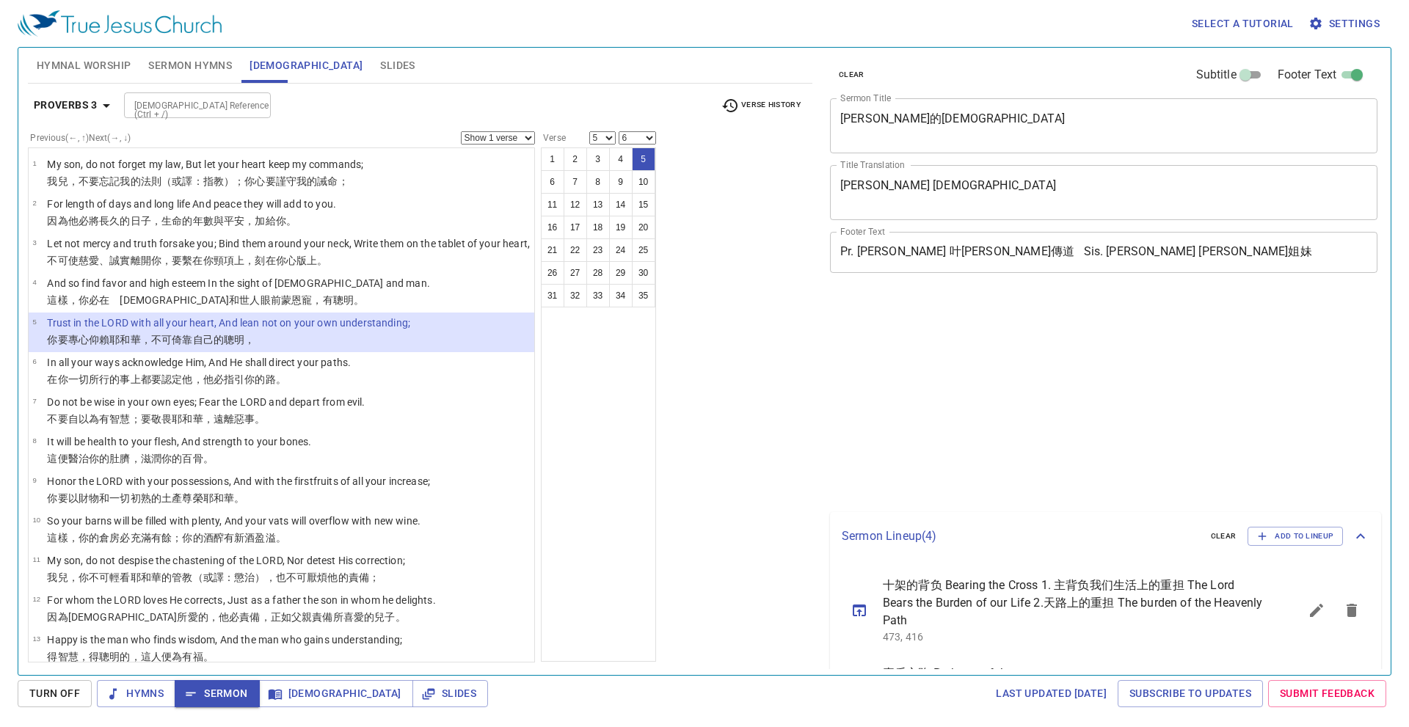
select select "5"
select select "6"
select select "5"
select select "6"
select select "5"
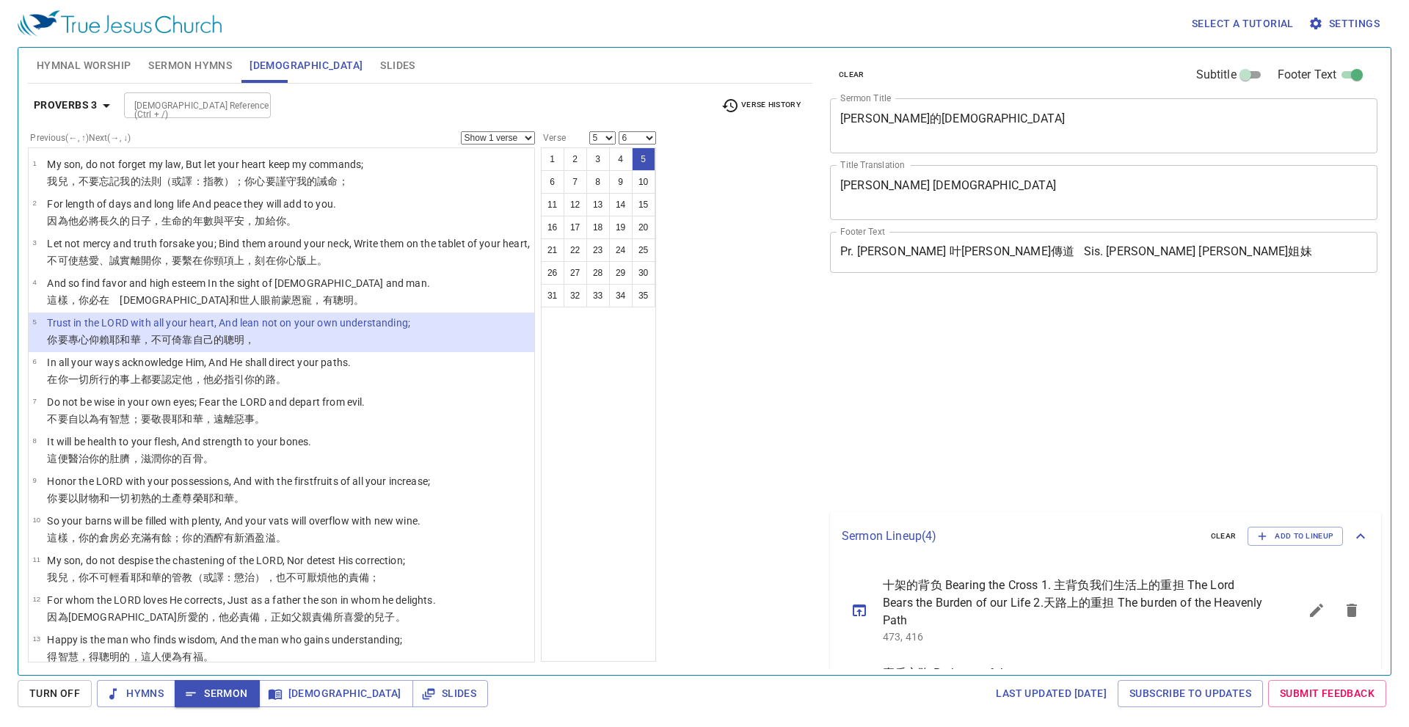
select select "6"
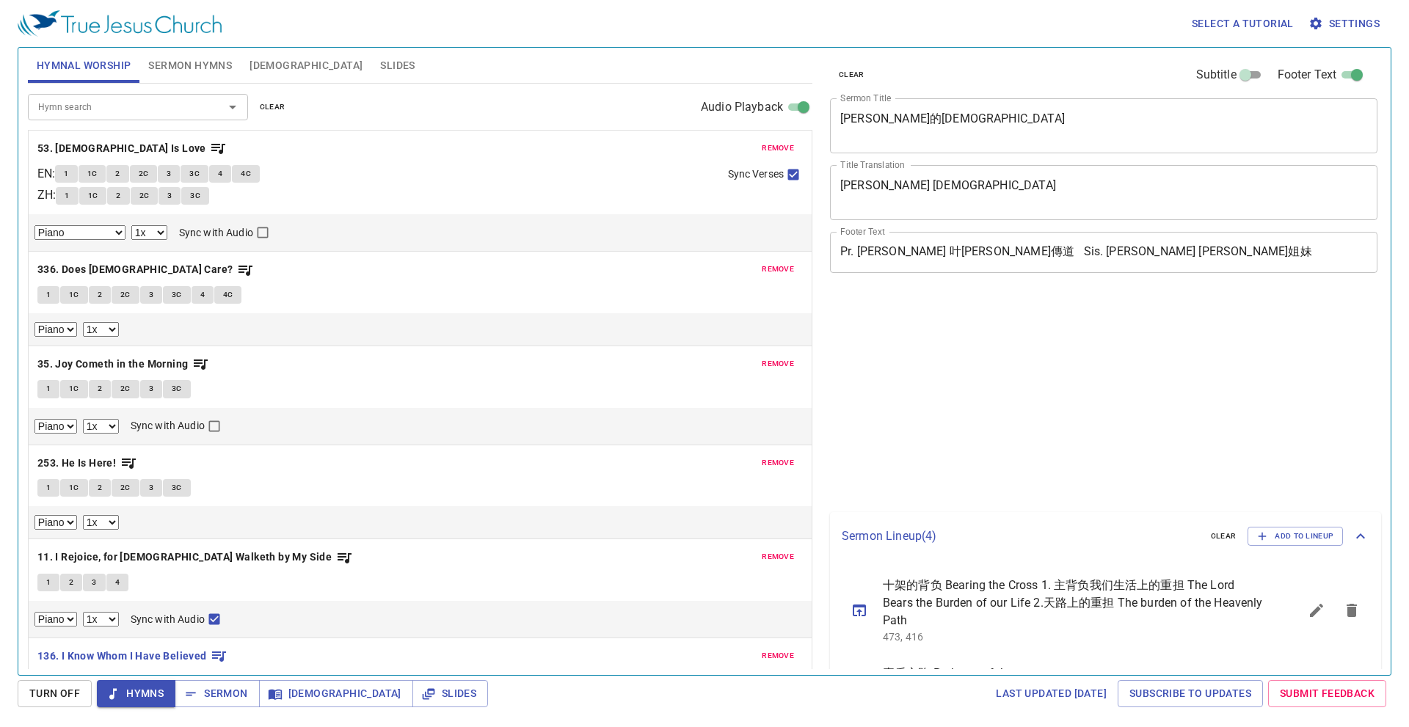
select select "1"
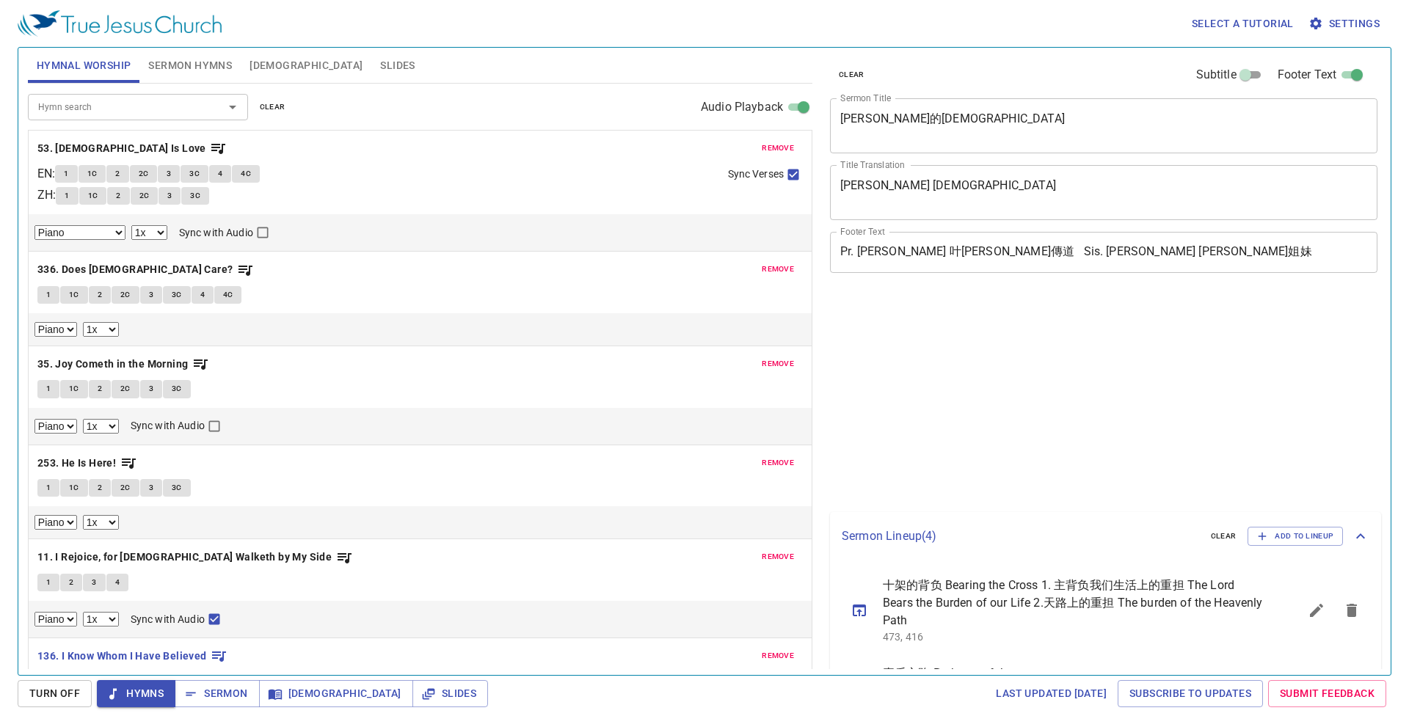
select select "1"
